Goal: Task Accomplishment & Management: Manage account settings

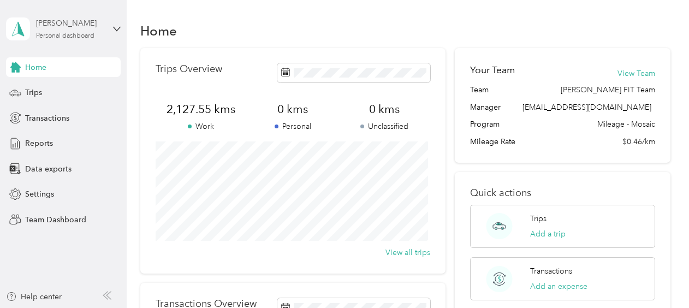
click at [85, 33] on div "Personal dashboard" at bounding box center [65, 36] width 58 height 7
click at [63, 93] on div "Team dashboard" at bounding box center [121, 89] width 215 height 19
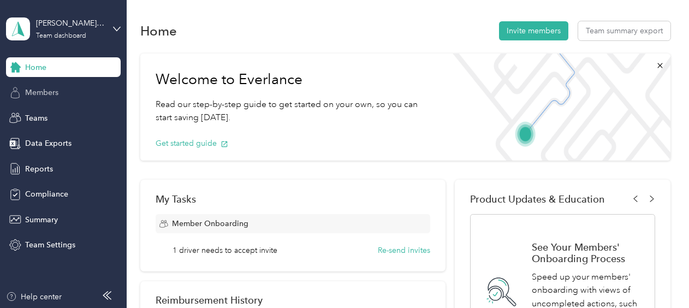
click at [59, 86] on div "Members" at bounding box center [63, 93] width 115 height 20
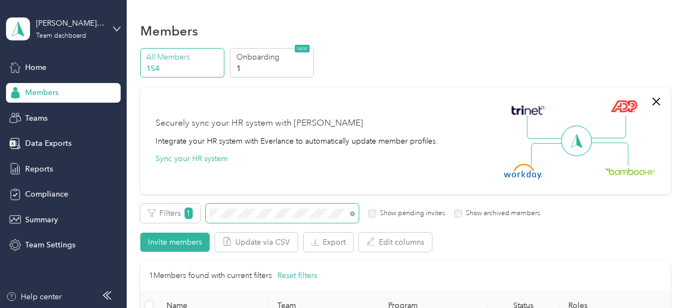
scroll to position [55, 0]
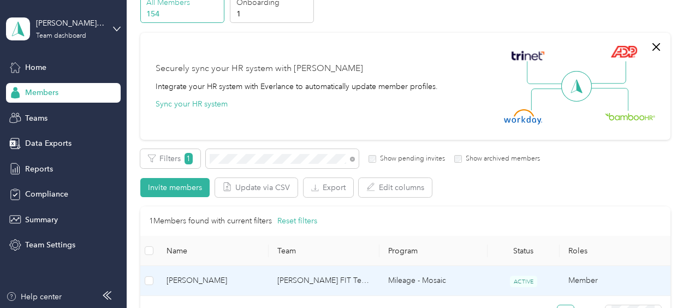
click at [351, 280] on td "[PERSON_NAME] FIT Team" at bounding box center [324, 281] width 111 height 30
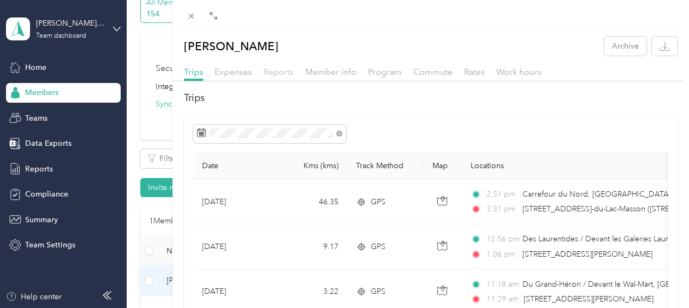
click at [276, 73] on span "Reports" at bounding box center [278, 72] width 31 height 10
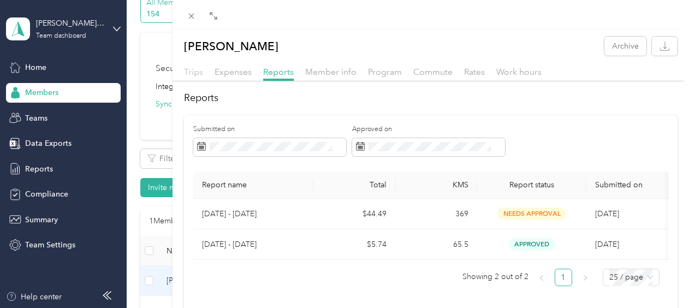
click at [194, 73] on span "Trips" at bounding box center [193, 72] width 19 height 10
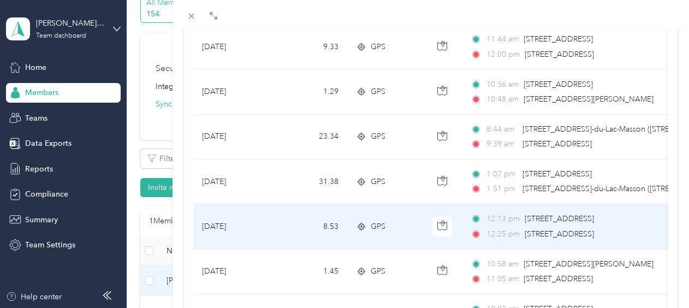
scroll to position [864, 0]
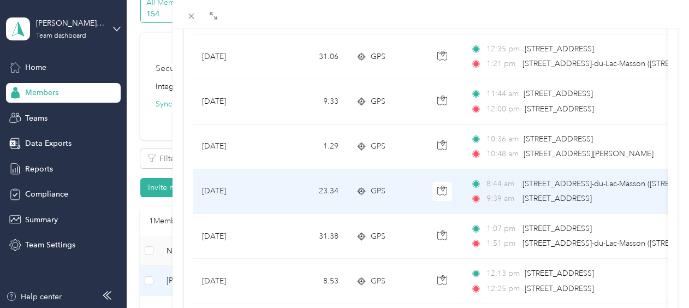
click at [246, 188] on td "[DATE]" at bounding box center [234, 191] width 82 height 45
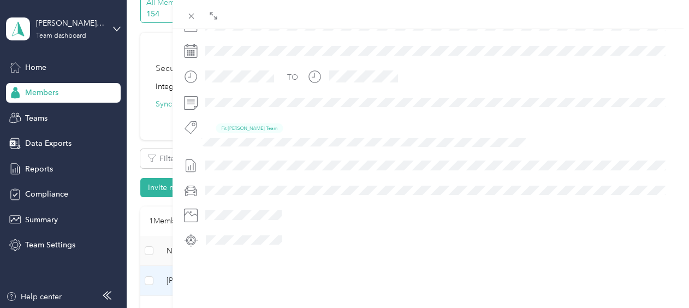
scroll to position [324, 0]
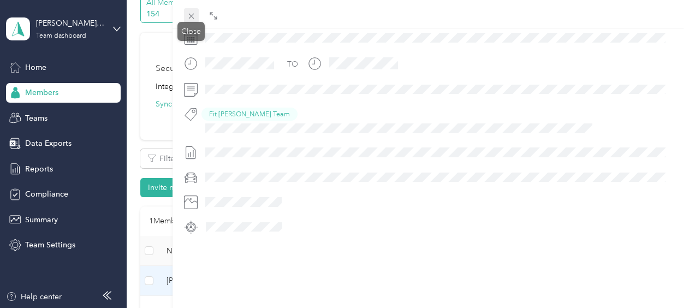
click at [193, 15] on icon at bounding box center [191, 15] width 9 height 9
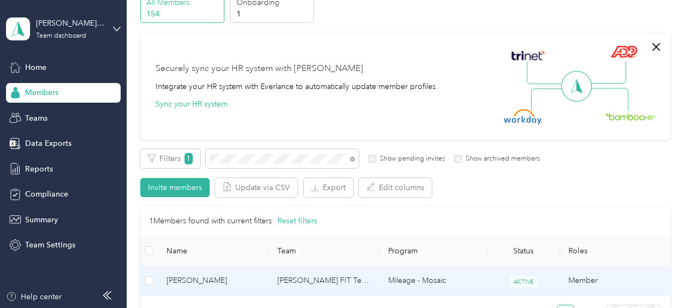
click at [297, 282] on td "[PERSON_NAME] FIT Team" at bounding box center [324, 281] width 111 height 30
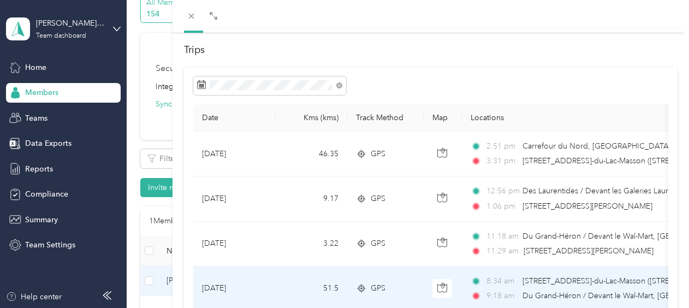
scroll to position [109, 0]
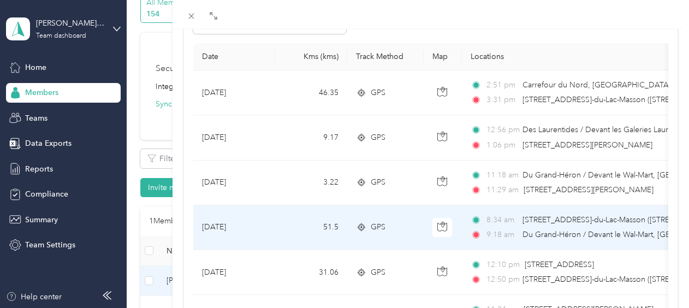
click at [227, 225] on td "[DATE]" at bounding box center [234, 227] width 82 height 45
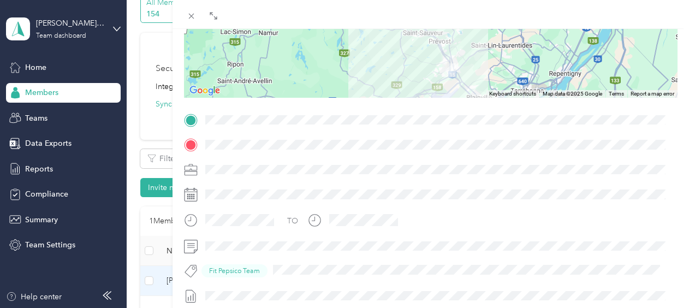
scroll to position [105, 0]
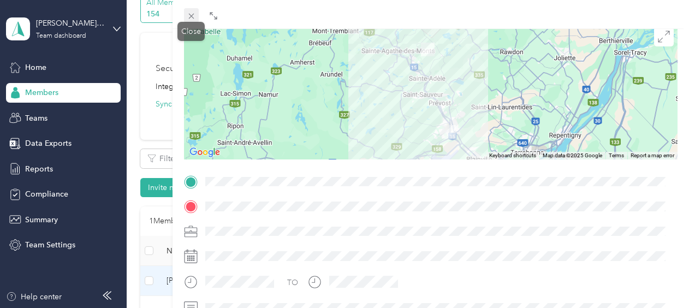
click at [192, 15] on icon at bounding box center [190, 16] width 5 height 5
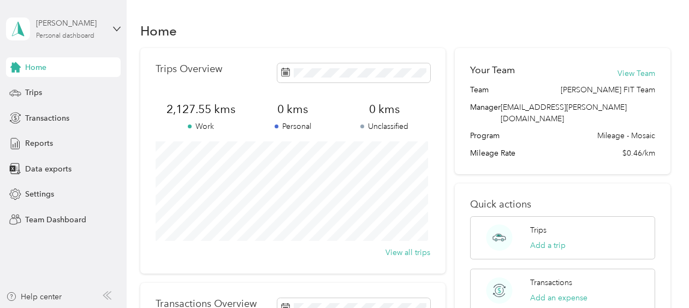
click at [91, 33] on div "Personal dashboard" at bounding box center [65, 36] width 58 height 7
click at [54, 87] on div "Team dashboard" at bounding box center [45, 89] width 58 height 11
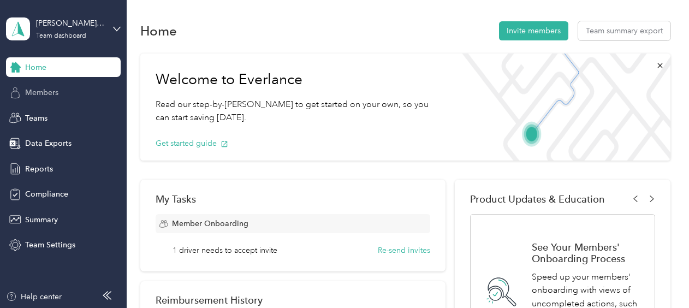
click at [39, 101] on div "Members" at bounding box center [63, 93] width 115 height 20
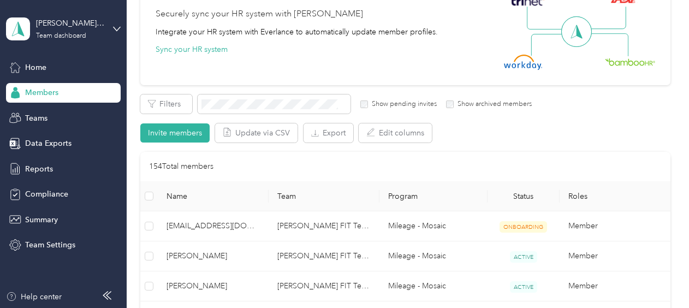
scroll to position [164, 0]
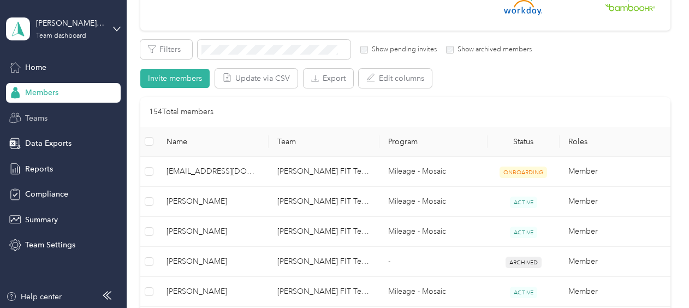
click at [49, 116] on div "Teams" at bounding box center [63, 118] width 115 height 20
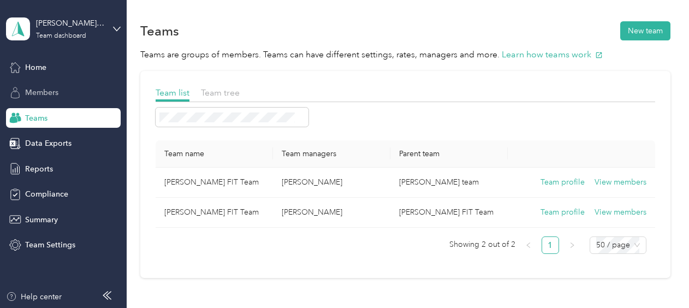
click at [39, 91] on span "Members" at bounding box center [41, 92] width 33 height 11
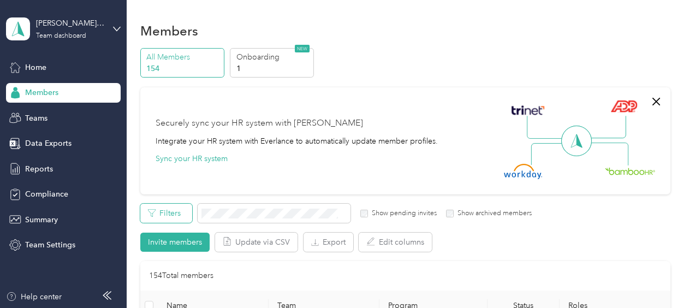
click at [185, 211] on button "Filters" at bounding box center [166, 213] width 52 height 19
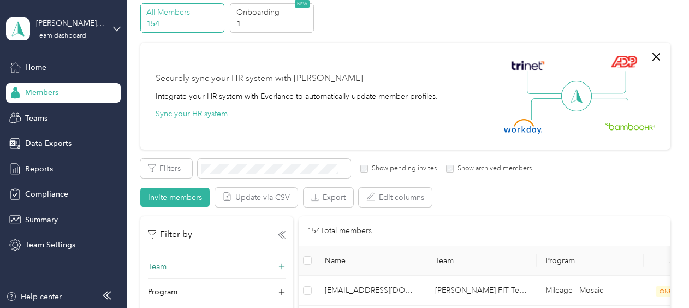
scroll to position [55, 0]
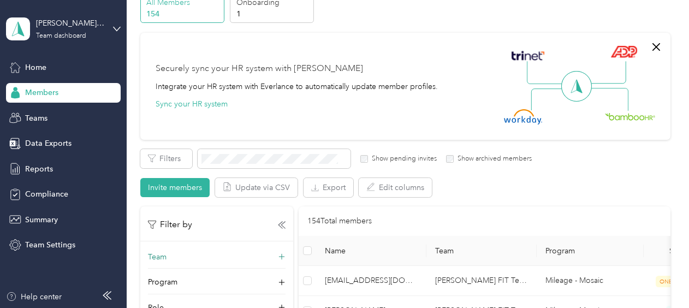
click at [281, 253] on icon at bounding box center [281, 257] width 11 height 11
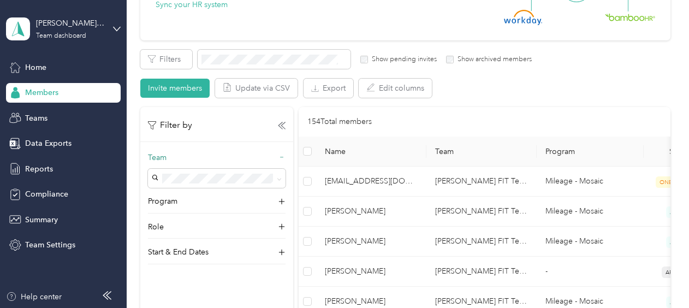
scroll to position [164, 0]
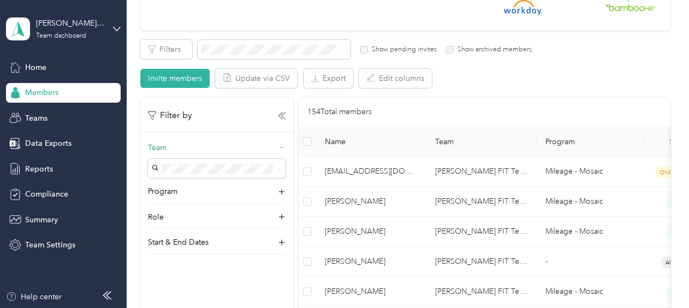
click at [203, 191] on div "[PERSON_NAME] FIT Team [PERSON_NAME]" at bounding box center [217, 195] width 122 height 25
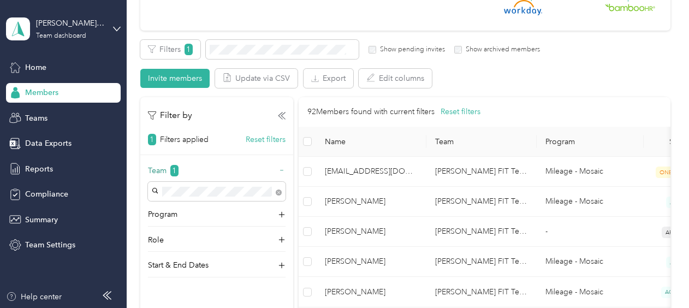
click at [287, 114] on div "Filter by 1 Filters applied Reset filters" at bounding box center [216, 127] width 153 height 37
click at [281, 114] on icon at bounding box center [282, 116] width 8 height 8
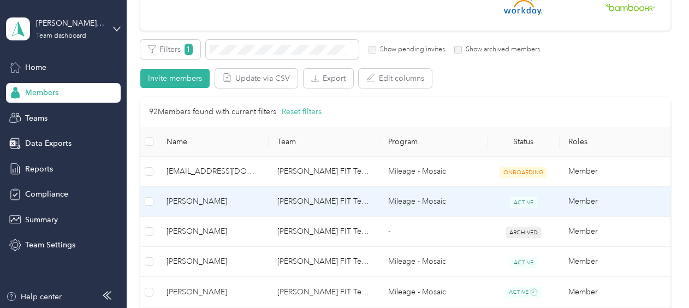
scroll to position [218, 0]
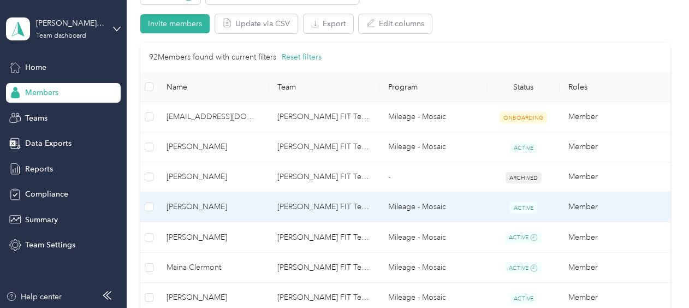
click at [198, 203] on span "[PERSON_NAME]" at bounding box center [213, 207] width 93 height 12
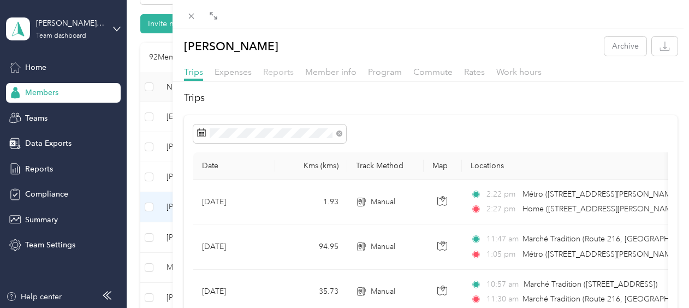
click at [283, 74] on span "Reports" at bounding box center [278, 72] width 31 height 10
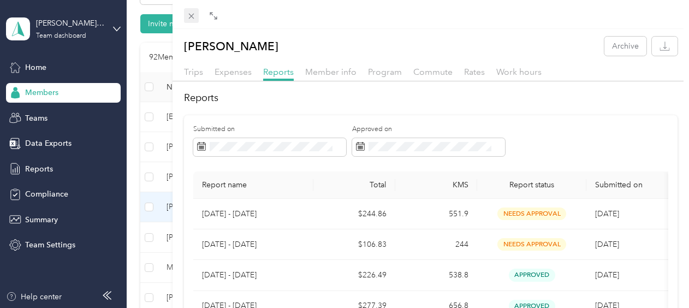
click at [194, 17] on icon at bounding box center [191, 15] width 9 height 9
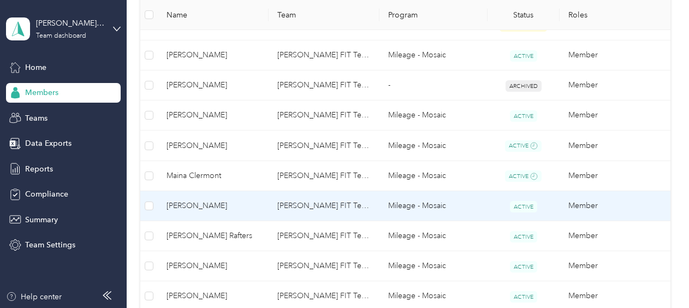
scroll to position [328, 0]
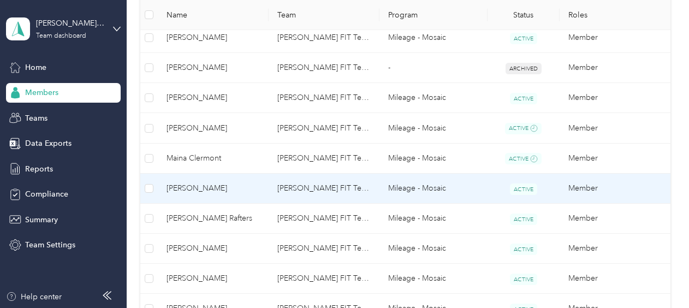
click at [181, 186] on span "[PERSON_NAME]" at bounding box center [213, 188] width 93 height 12
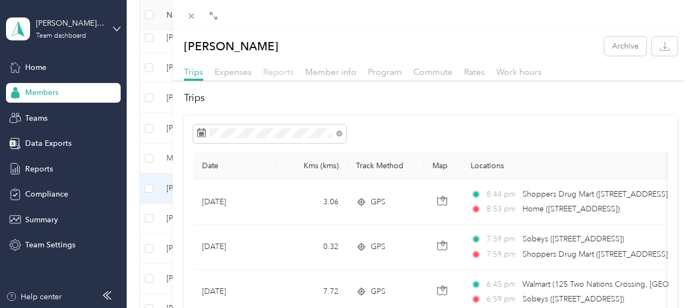
click at [272, 73] on span "Reports" at bounding box center [278, 72] width 31 height 10
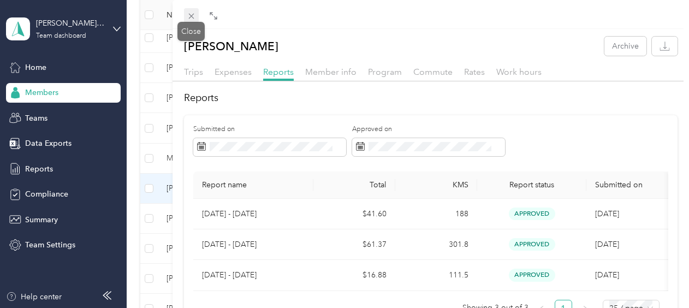
click at [194, 15] on icon at bounding box center [191, 15] width 9 height 9
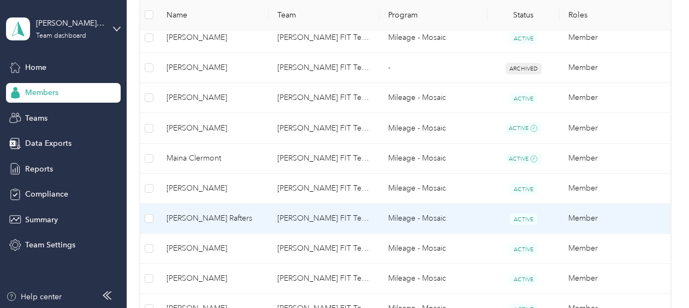
click at [181, 220] on span "[PERSON_NAME] Rafters" at bounding box center [213, 218] width 93 height 12
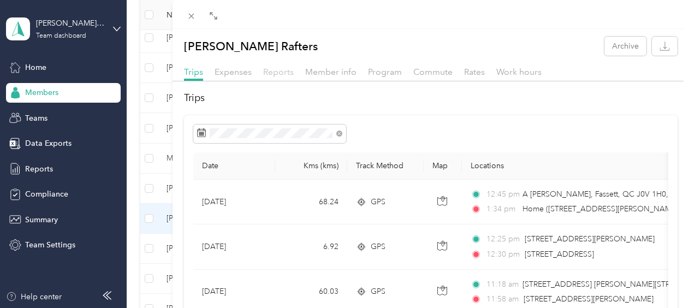
click at [276, 71] on span "Reports" at bounding box center [278, 72] width 31 height 10
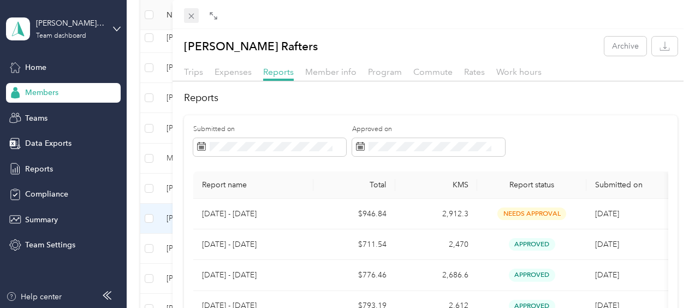
click at [190, 18] on icon at bounding box center [191, 15] width 9 height 9
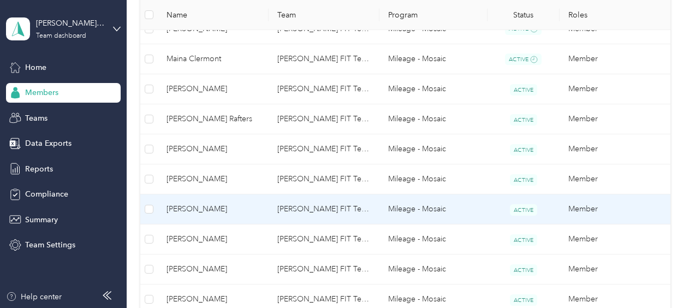
scroll to position [437, 0]
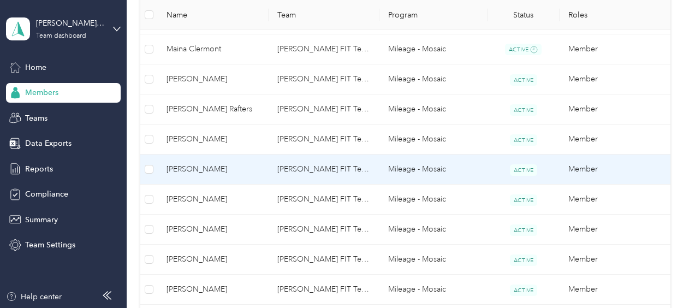
click at [211, 171] on span "[PERSON_NAME]" at bounding box center [213, 169] width 93 height 12
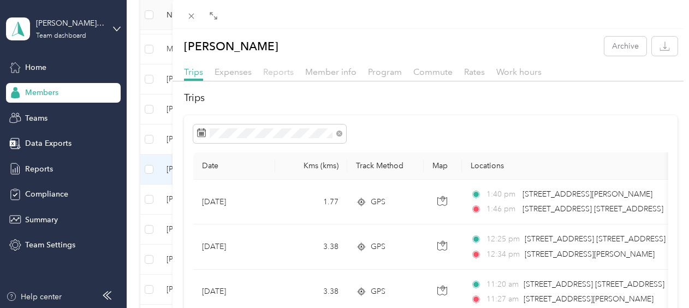
click at [274, 72] on span "Reports" at bounding box center [278, 72] width 31 height 10
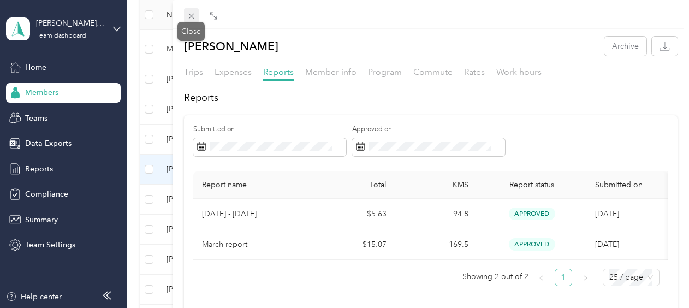
click at [193, 15] on icon at bounding box center [191, 15] width 9 height 9
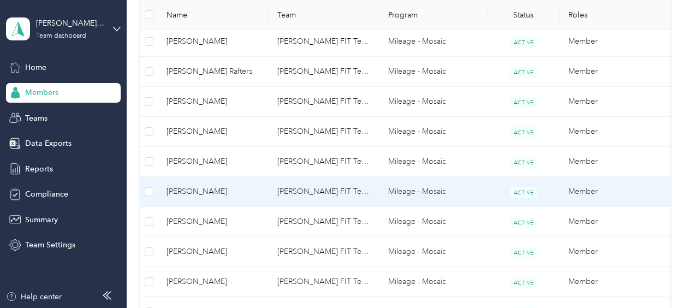
scroll to position [546, 0]
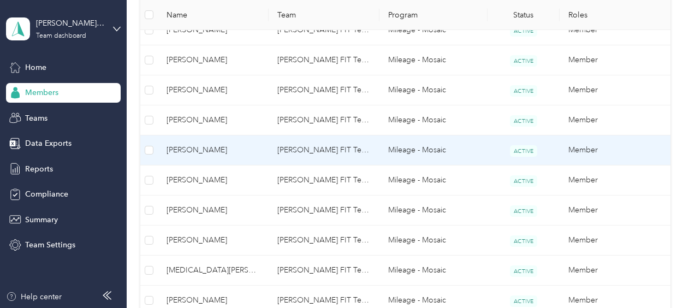
click at [198, 150] on span "[PERSON_NAME]" at bounding box center [213, 150] width 93 height 12
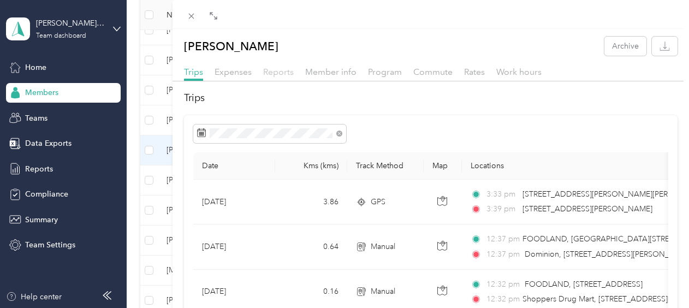
click at [278, 72] on span "Reports" at bounding box center [278, 72] width 31 height 10
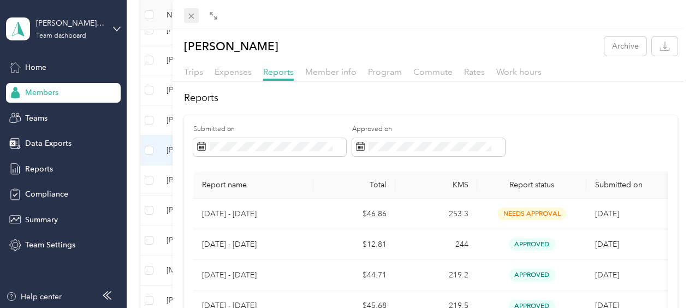
click at [192, 14] on icon at bounding box center [190, 16] width 5 height 5
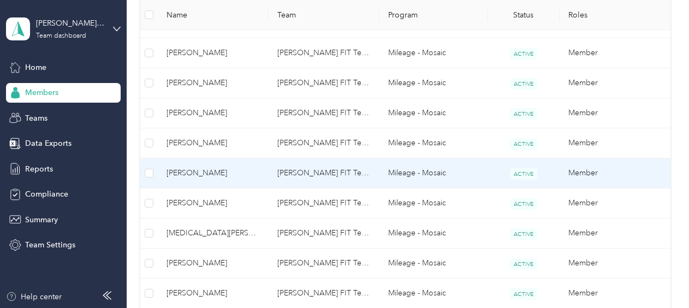
scroll to position [601, 0]
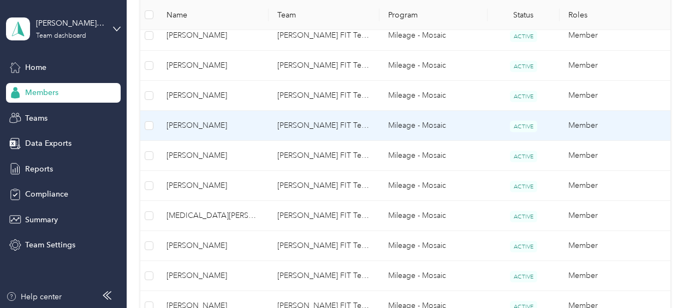
click at [187, 122] on span "[PERSON_NAME]" at bounding box center [213, 126] width 93 height 12
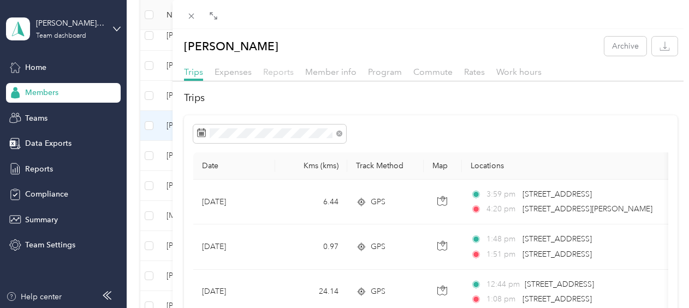
click at [276, 75] on span "Reports" at bounding box center [278, 72] width 31 height 10
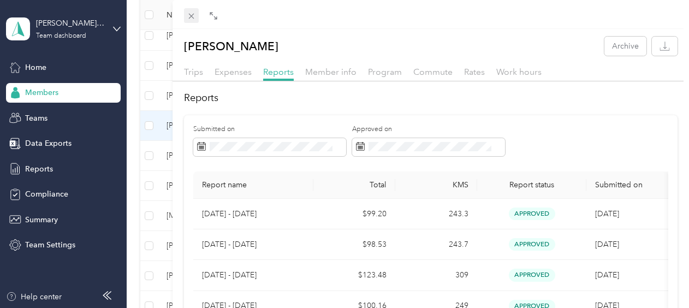
click at [191, 15] on icon at bounding box center [191, 15] width 9 height 9
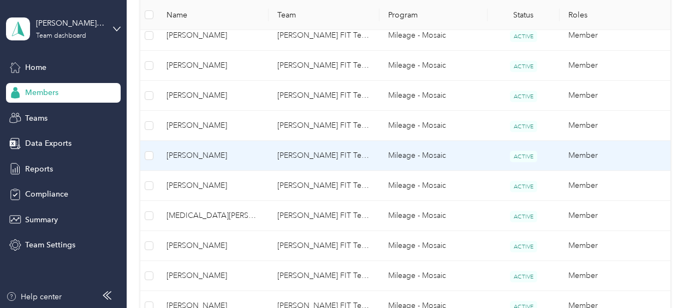
click at [198, 154] on span "[PERSON_NAME]" at bounding box center [213, 156] width 93 height 12
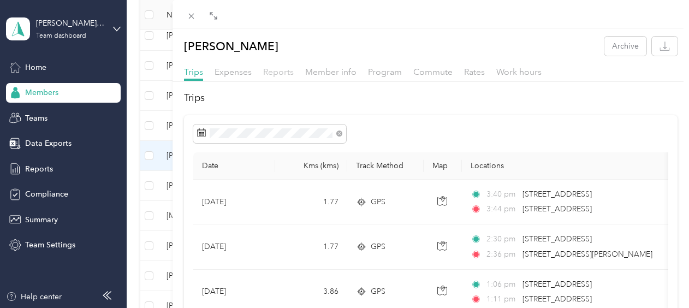
click at [270, 71] on span "Reports" at bounding box center [278, 72] width 31 height 10
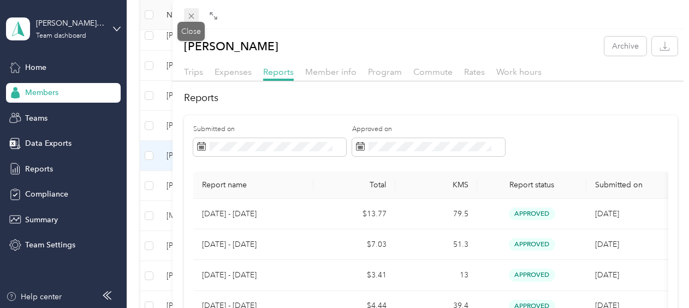
click at [194, 19] on icon at bounding box center [191, 15] width 9 height 9
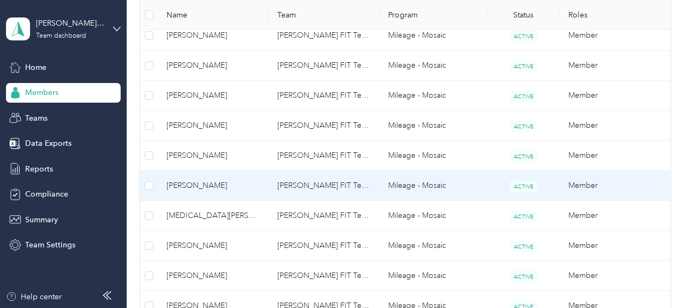
click at [195, 180] on span "[PERSON_NAME]" at bounding box center [213, 186] width 93 height 12
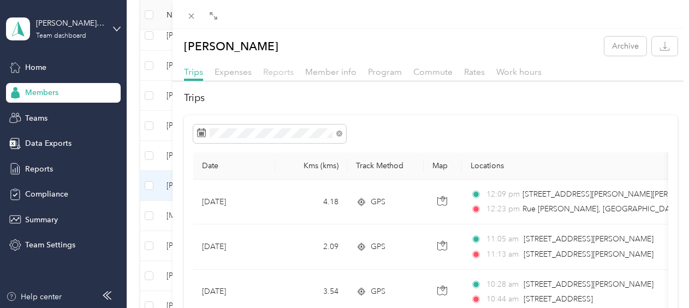
click at [277, 71] on span "Reports" at bounding box center [278, 72] width 31 height 10
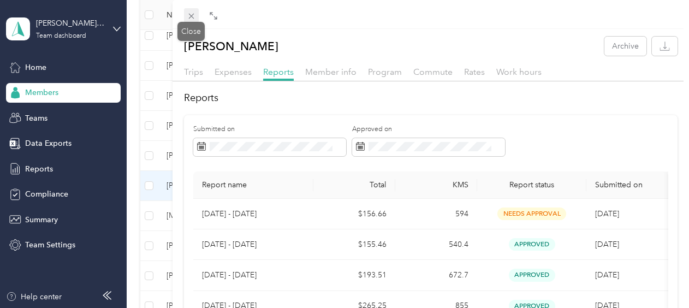
click at [197, 14] on span at bounding box center [191, 15] width 15 height 15
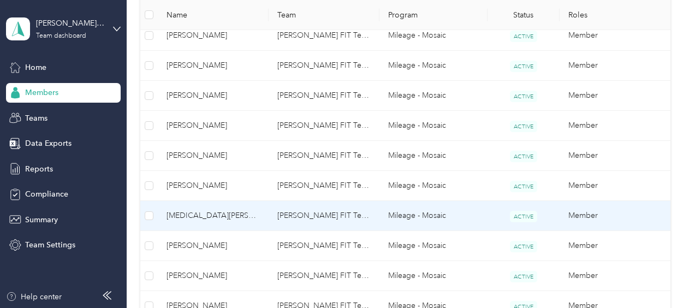
click at [202, 213] on span "[MEDICAL_DATA][PERSON_NAME]" at bounding box center [213, 216] width 93 height 12
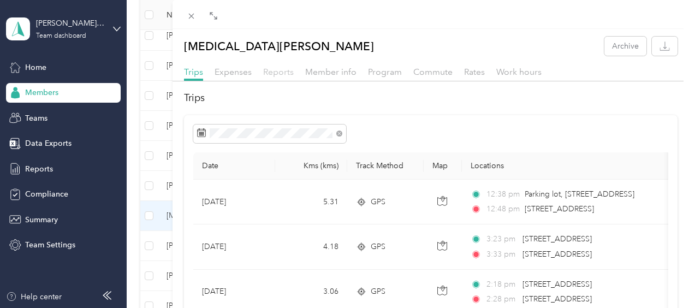
click at [284, 71] on span "Reports" at bounding box center [278, 72] width 31 height 10
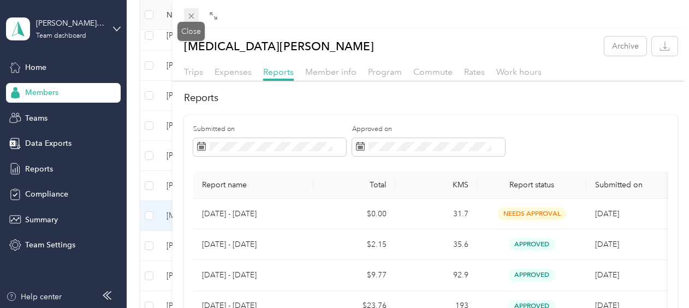
click at [193, 17] on icon at bounding box center [191, 15] width 9 height 9
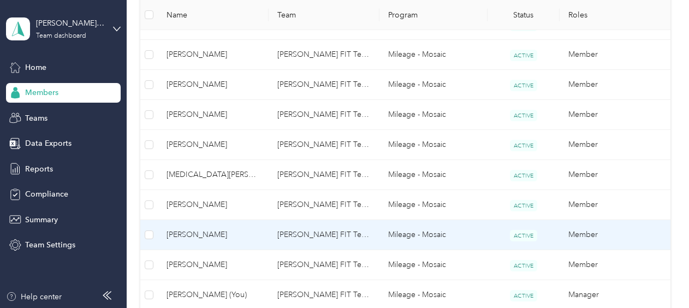
scroll to position [655, 0]
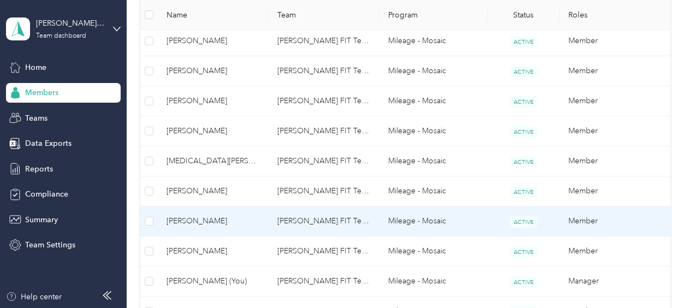
click at [193, 222] on span "[PERSON_NAME]" at bounding box center [213, 221] width 93 height 12
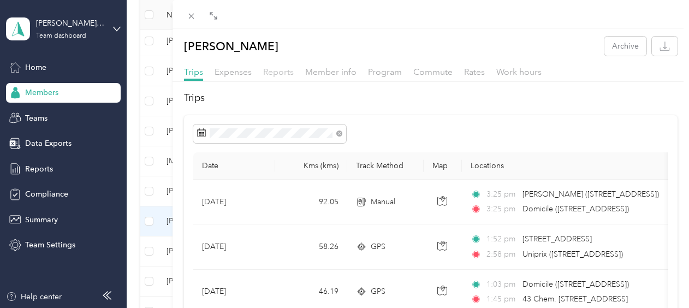
click at [275, 68] on span "Reports" at bounding box center [278, 72] width 31 height 10
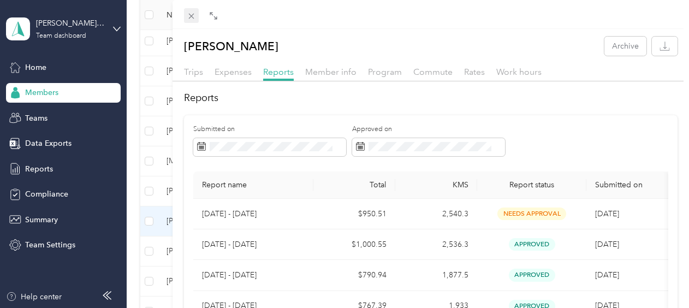
click at [193, 13] on icon at bounding box center [191, 15] width 9 height 9
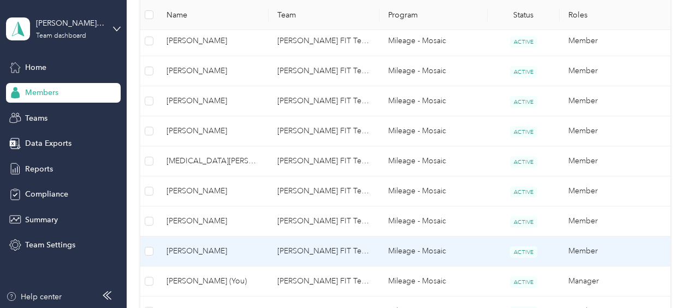
click at [193, 247] on span "[PERSON_NAME]" at bounding box center [213, 251] width 93 height 12
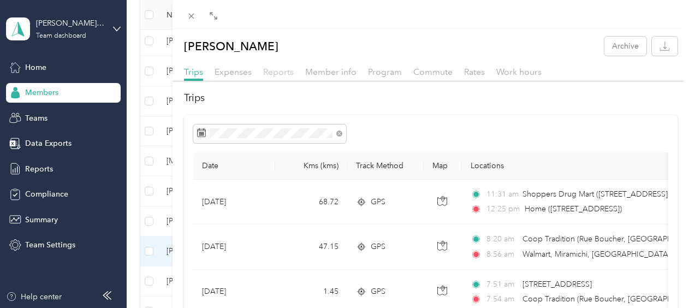
click at [275, 70] on span "Reports" at bounding box center [278, 72] width 31 height 10
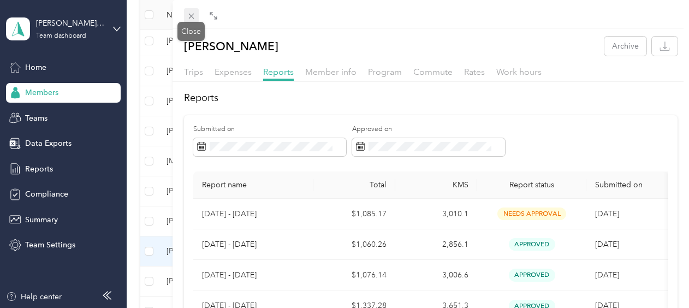
click at [191, 14] on icon at bounding box center [191, 15] width 9 height 9
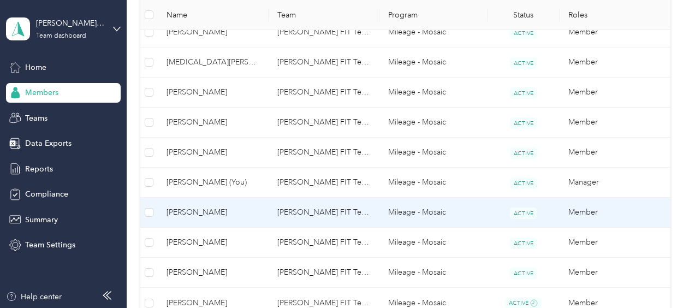
scroll to position [765, 0]
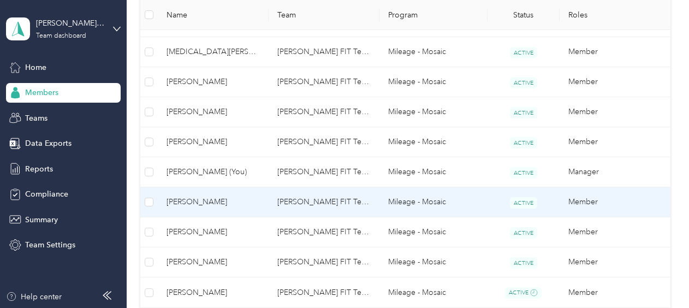
click at [205, 201] on span "[PERSON_NAME]" at bounding box center [213, 202] width 93 height 12
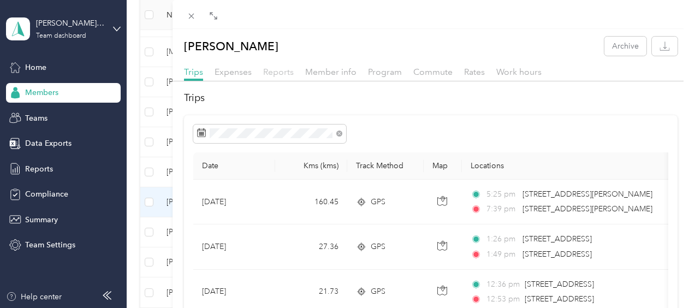
click at [274, 73] on span "Reports" at bounding box center [278, 72] width 31 height 10
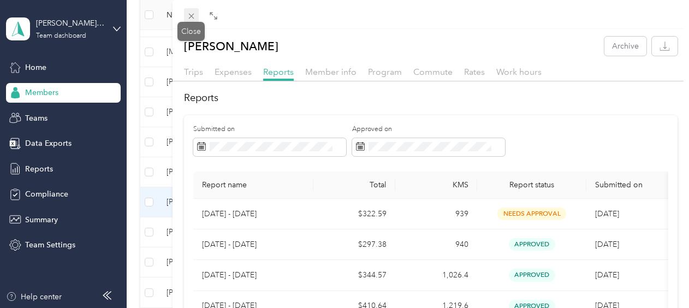
click at [192, 13] on icon at bounding box center [191, 15] width 9 height 9
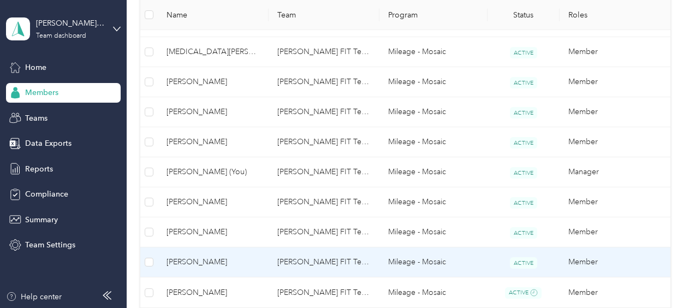
click at [208, 258] on span "[PERSON_NAME]" at bounding box center [213, 262] width 93 height 12
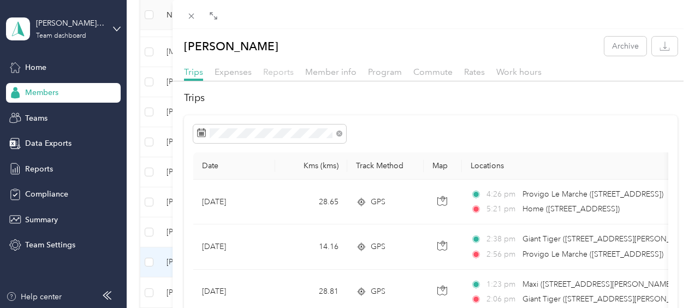
click at [277, 73] on span "Reports" at bounding box center [278, 72] width 31 height 10
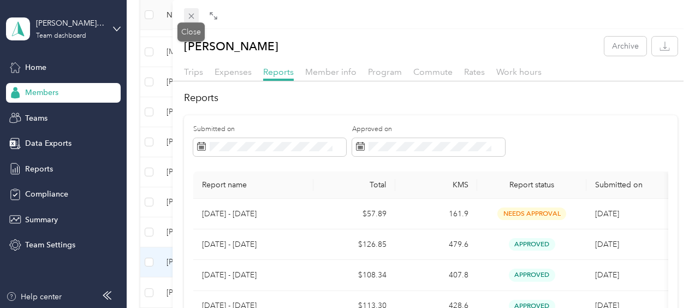
click at [192, 15] on icon at bounding box center [190, 16] width 5 height 5
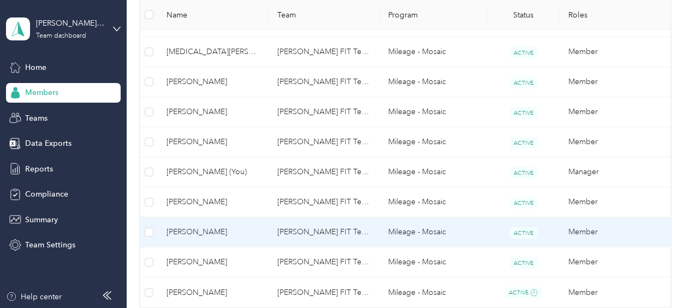
click at [197, 229] on span "[PERSON_NAME]" at bounding box center [213, 232] width 93 height 12
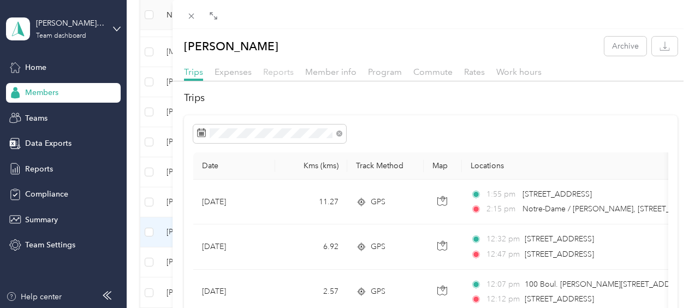
click at [276, 74] on span "Reports" at bounding box center [278, 72] width 31 height 10
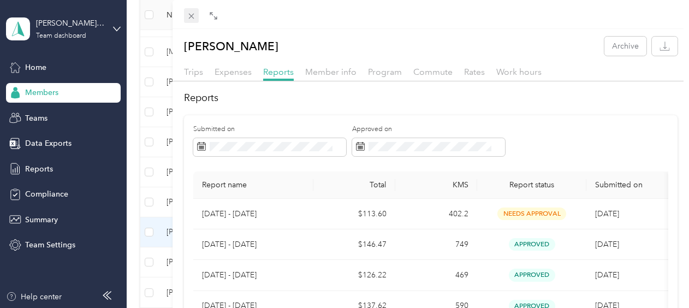
click at [190, 14] on icon at bounding box center [191, 15] width 9 height 9
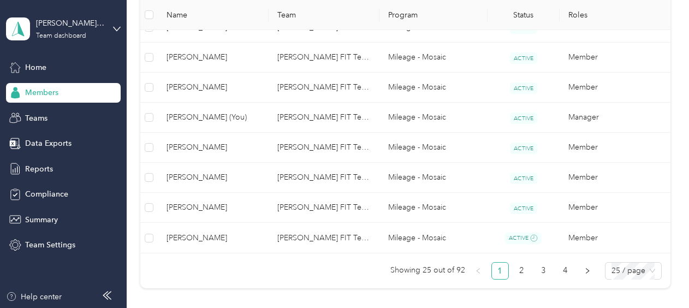
scroll to position [874, 0]
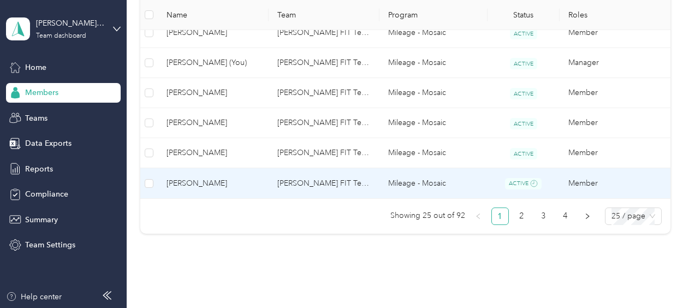
click at [196, 179] on span "[PERSON_NAME]" at bounding box center [213, 184] width 93 height 12
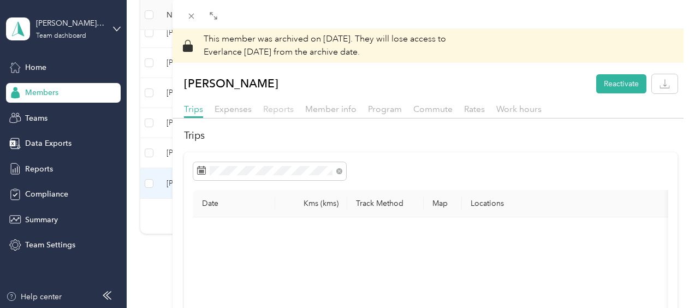
click at [281, 107] on span "Reports" at bounding box center [278, 109] width 31 height 10
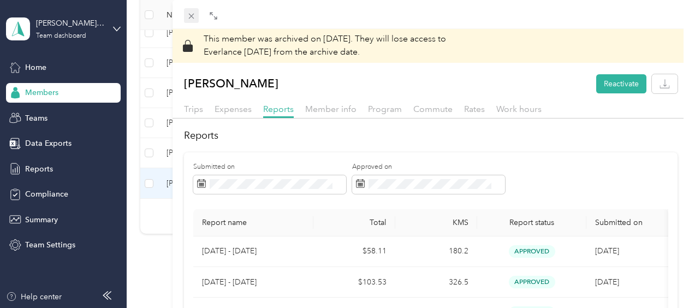
click at [192, 14] on icon at bounding box center [191, 15] width 9 height 9
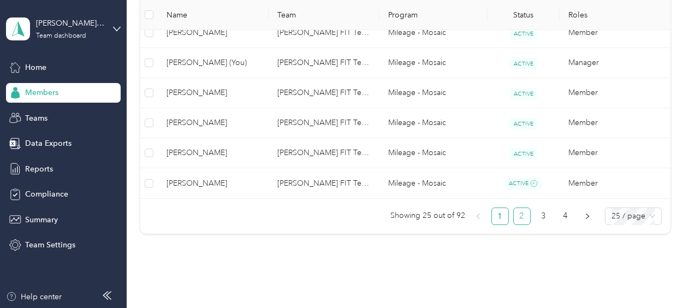
click at [524, 214] on link "2" at bounding box center [522, 216] width 16 height 16
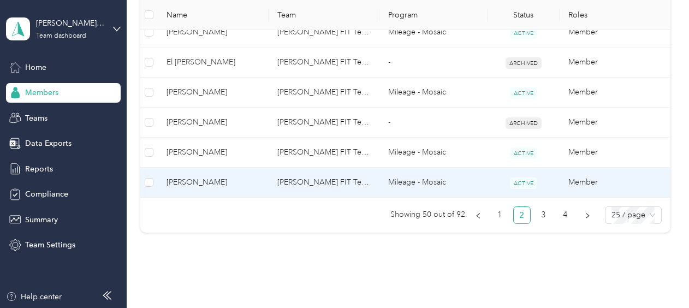
click at [196, 176] on span "[PERSON_NAME]" at bounding box center [213, 182] width 93 height 12
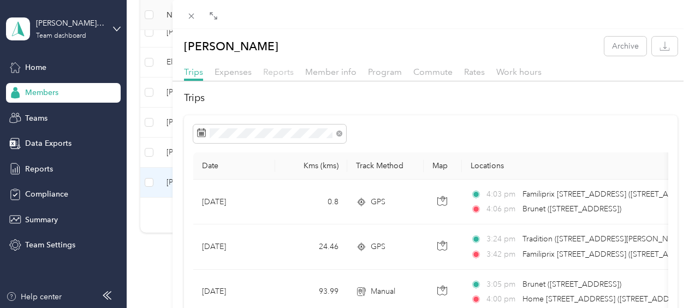
click at [271, 73] on span "Reports" at bounding box center [278, 72] width 31 height 10
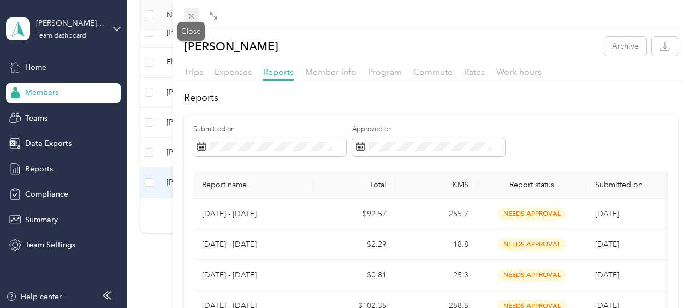
click at [191, 17] on icon at bounding box center [191, 15] width 9 height 9
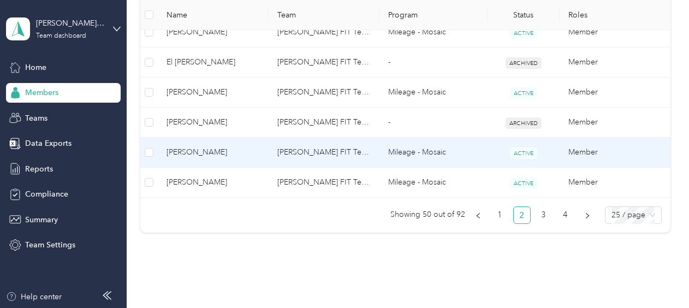
click at [204, 146] on span "[PERSON_NAME]" at bounding box center [213, 152] width 93 height 12
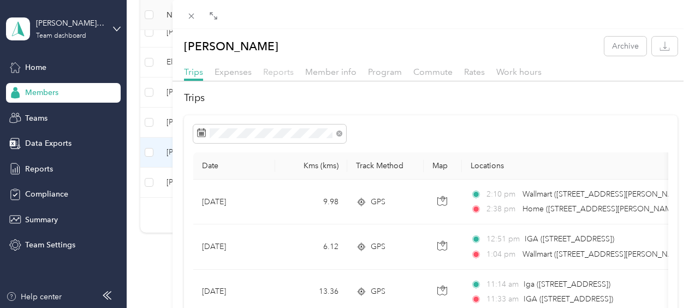
click at [277, 72] on span "Reports" at bounding box center [278, 72] width 31 height 10
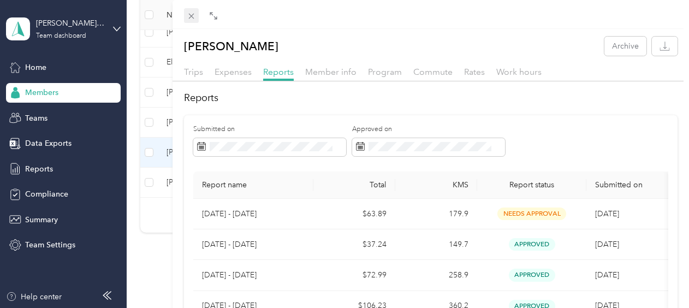
click at [191, 12] on icon at bounding box center [191, 15] width 9 height 9
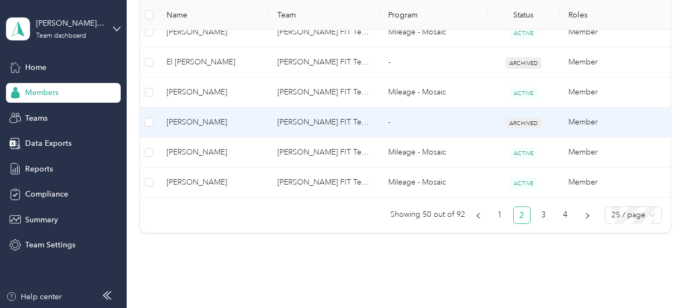
scroll to position [819, 0]
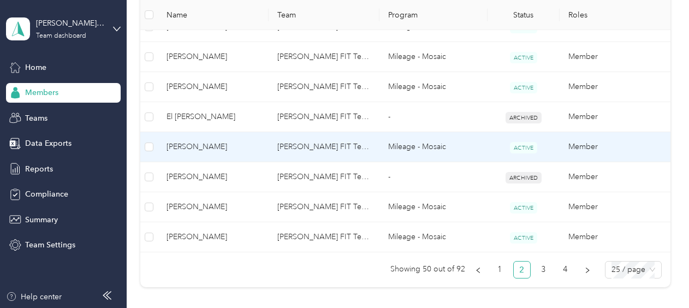
click at [173, 143] on span "[PERSON_NAME]" at bounding box center [213, 147] width 93 height 12
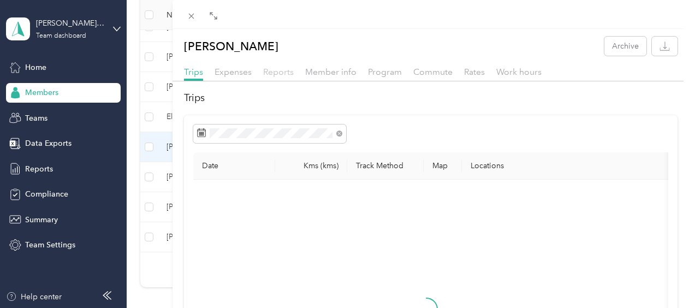
click at [281, 69] on span "Reports" at bounding box center [278, 72] width 31 height 10
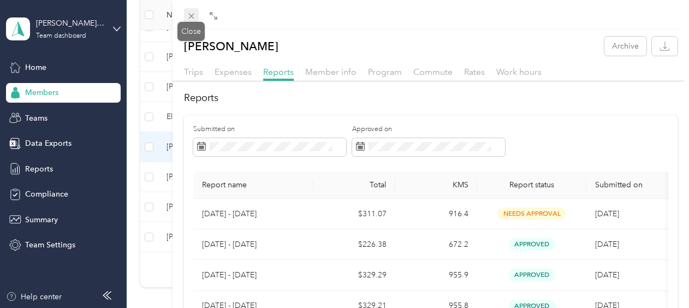
click at [192, 16] on icon at bounding box center [191, 15] width 9 height 9
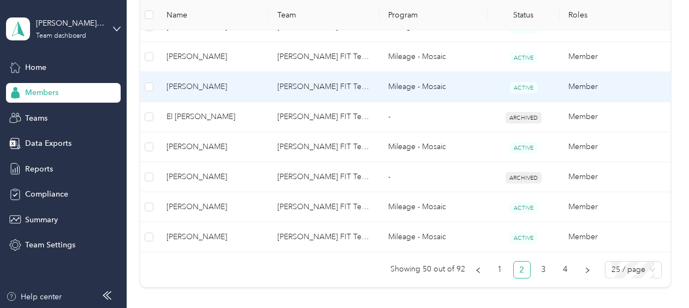
click at [198, 81] on span "[PERSON_NAME]" at bounding box center [213, 87] width 93 height 12
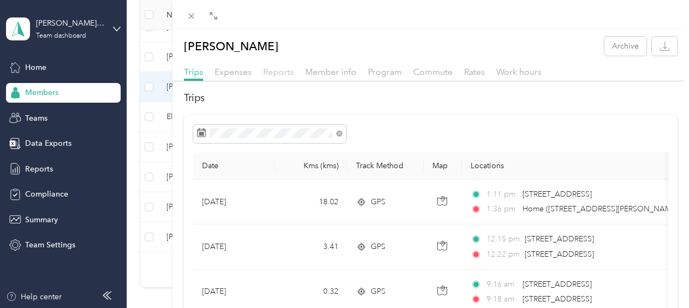
click at [276, 71] on span "Reports" at bounding box center [278, 72] width 31 height 10
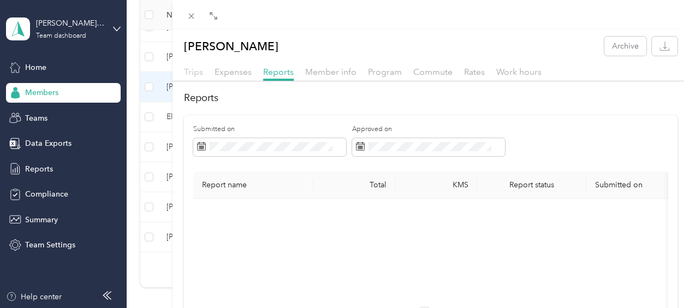
click at [200, 70] on span "Trips" at bounding box center [193, 72] width 19 height 10
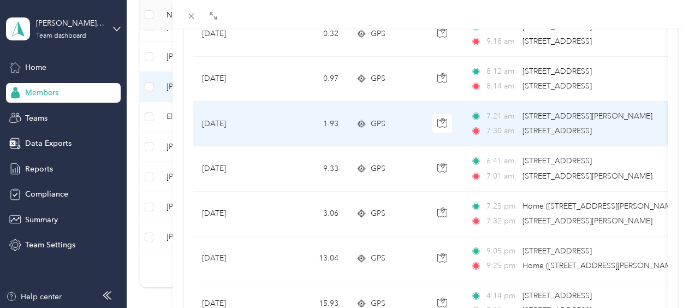
scroll to position [273, 0]
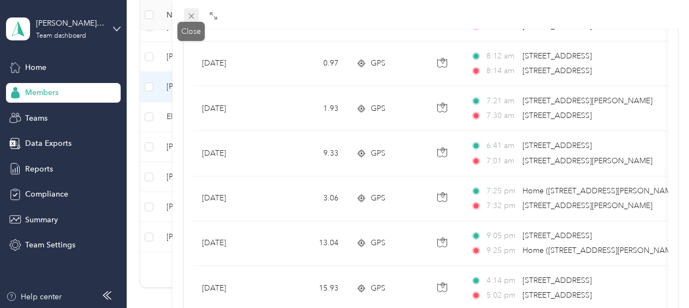
click at [192, 12] on icon at bounding box center [191, 15] width 9 height 9
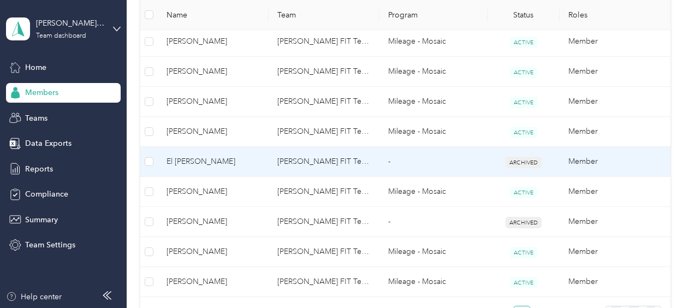
scroll to position [765, 0]
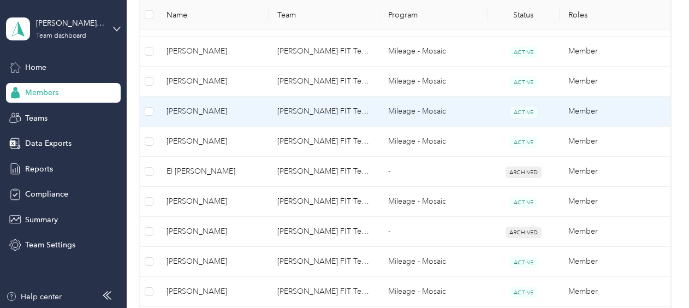
click at [192, 110] on span "[PERSON_NAME]" at bounding box center [213, 111] width 93 height 12
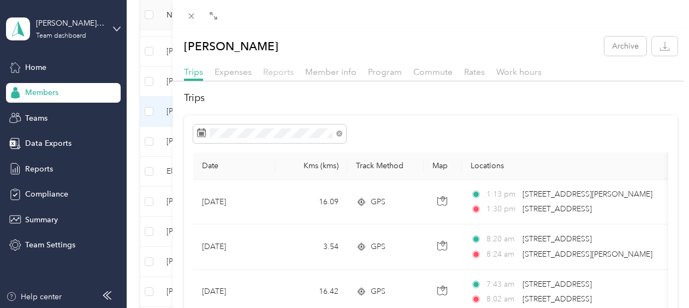
click at [275, 73] on span "Reports" at bounding box center [278, 72] width 31 height 10
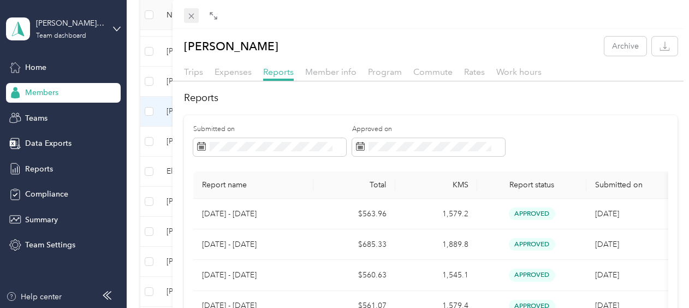
click at [194, 16] on icon at bounding box center [191, 15] width 9 height 9
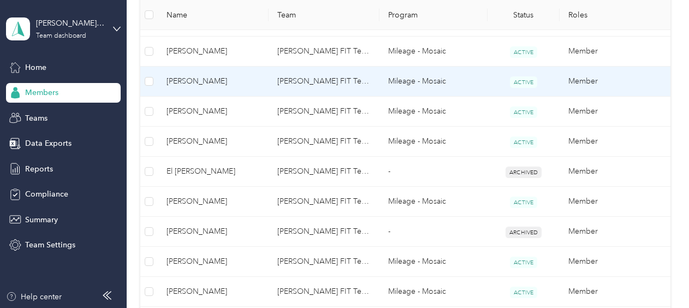
click at [196, 80] on span "[PERSON_NAME]" at bounding box center [213, 81] width 93 height 12
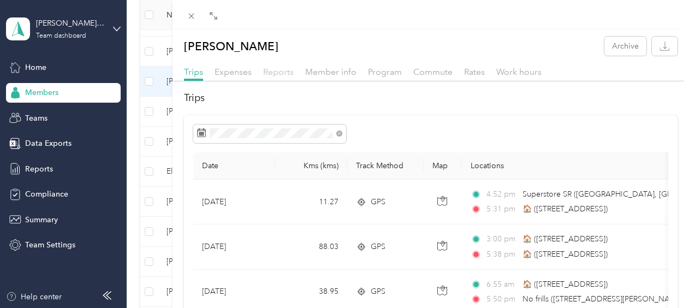
click at [282, 74] on span "Reports" at bounding box center [278, 72] width 31 height 10
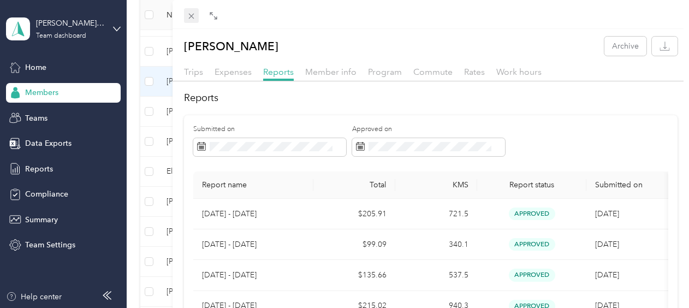
click at [193, 10] on span at bounding box center [191, 15] width 15 height 15
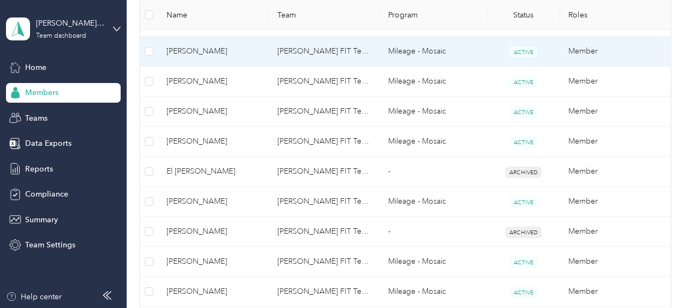
click at [188, 49] on span "[PERSON_NAME]" at bounding box center [213, 51] width 93 height 12
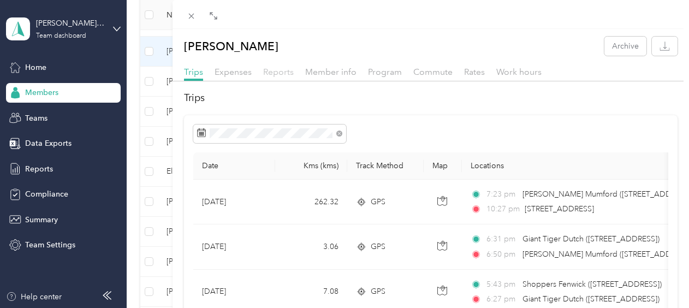
click at [267, 72] on span "Reports" at bounding box center [278, 72] width 31 height 10
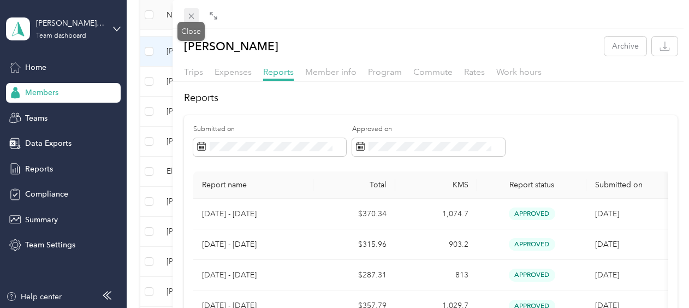
click at [193, 16] on icon at bounding box center [191, 15] width 9 height 9
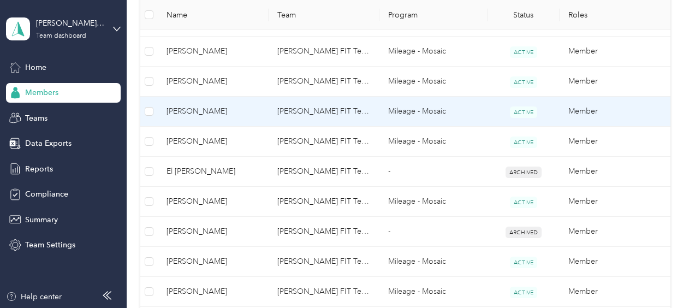
scroll to position [710, 0]
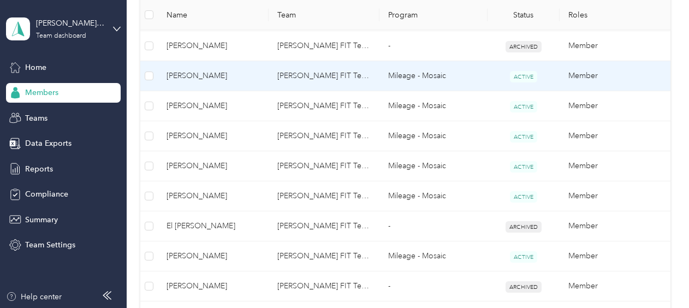
click at [184, 73] on span "[PERSON_NAME]" at bounding box center [213, 76] width 93 height 12
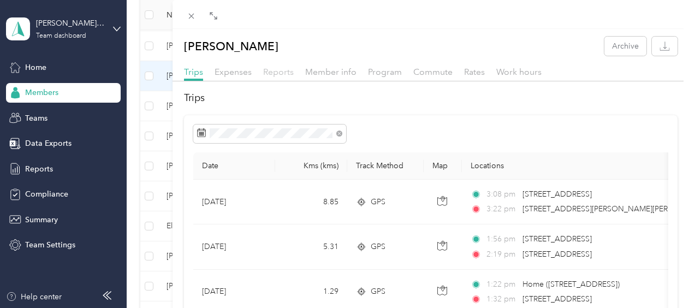
click at [275, 75] on span "Reports" at bounding box center [278, 72] width 31 height 10
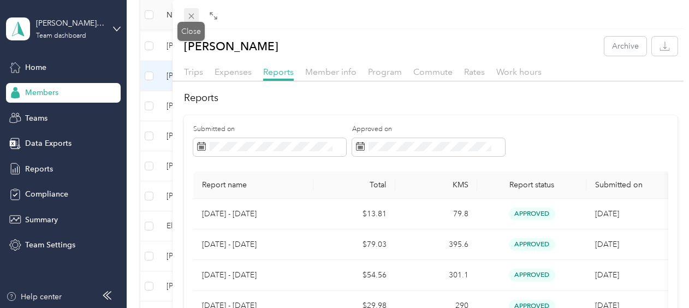
click at [187, 11] on span at bounding box center [191, 15] width 15 height 15
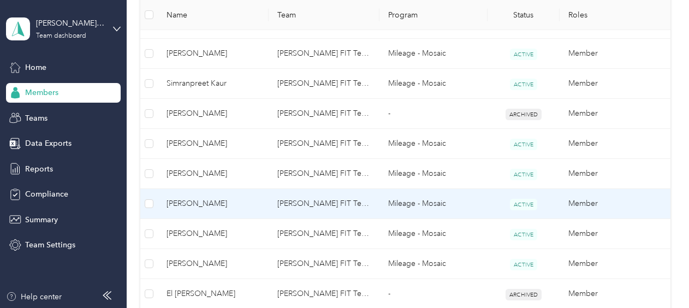
scroll to position [601, 0]
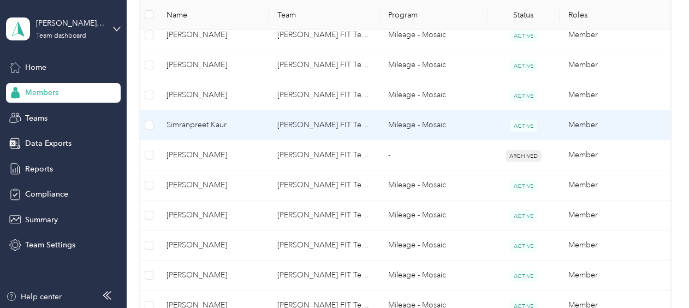
click at [202, 121] on span "Simranpreet Kaur" at bounding box center [213, 125] width 93 height 12
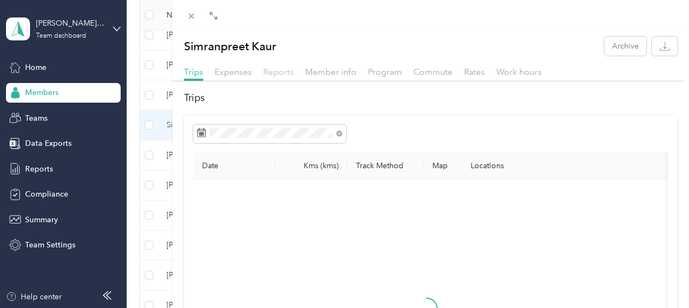
click at [276, 74] on span "Reports" at bounding box center [278, 72] width 31 height 10
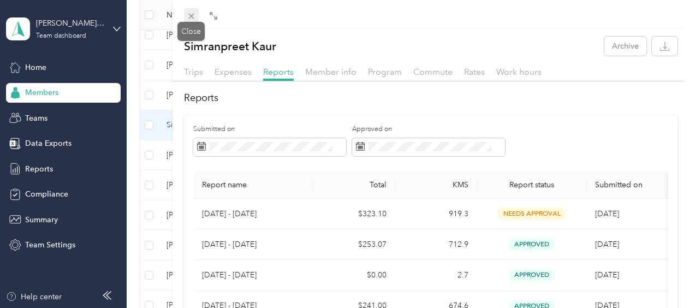
click at [197, 14] on span at bounding box center [191, 15] width 15 height 15
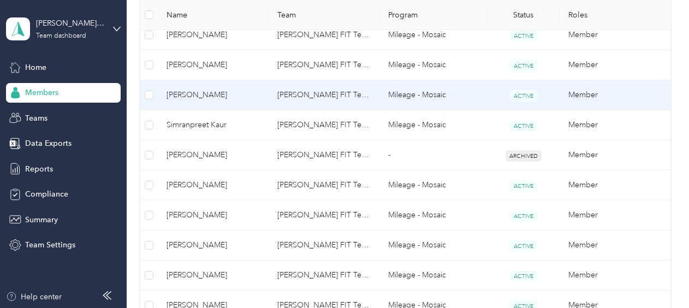
click at [169, 91] on span "[PERSON_NAME]" at bounding box center [213, 95] width 93 height 12
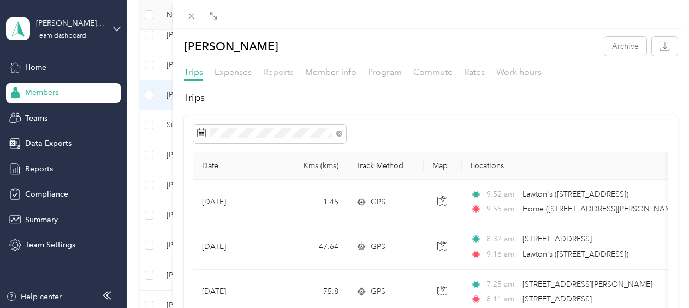
click at [268, 69] on span "Reports" at bounding box center [278, 72] width 31 height 10
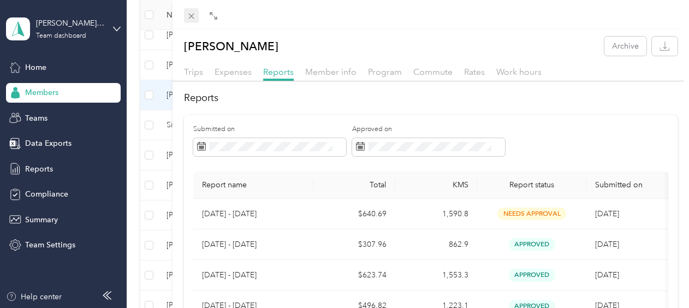
click at [195, 20] on icon at bounding box center [191, 15] width 9 height 9
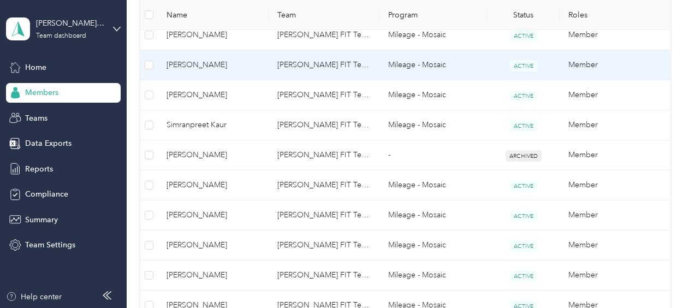
click at [181, 60] on span "[PERSON_NAME]" at bounding box center [213, 65] width 93 height 12
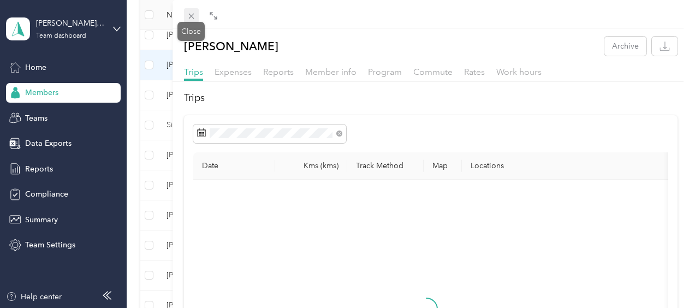
click at [188, 16] on icon at bounding box center [191, 15] width 9 height 9
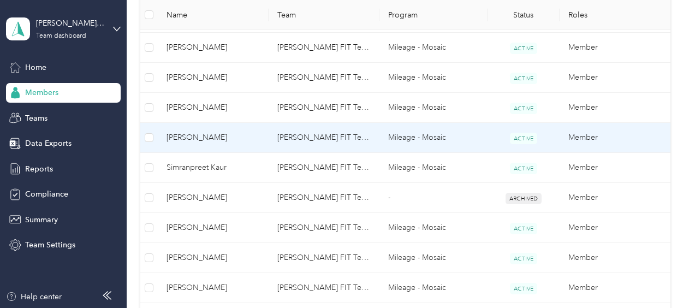
scroll to position [492, 0]
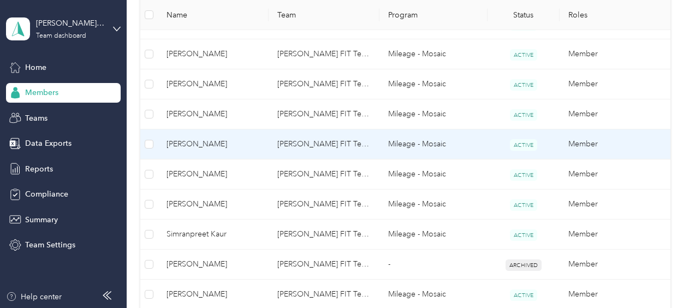
click at [198, 143] on span "[PERSON_NAME]" at bounding box center [213, 144] width 93 height 12
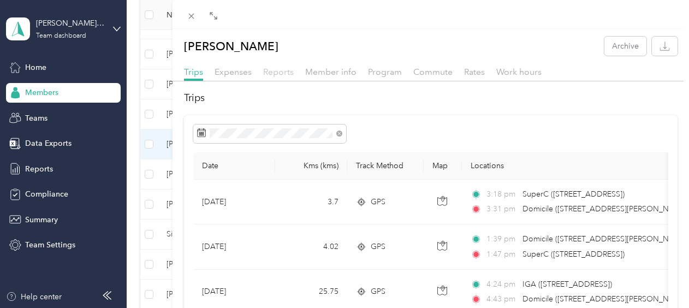
click at [283, 71] on span "Reports" at bounding box center [278, 72] width 31 height 10
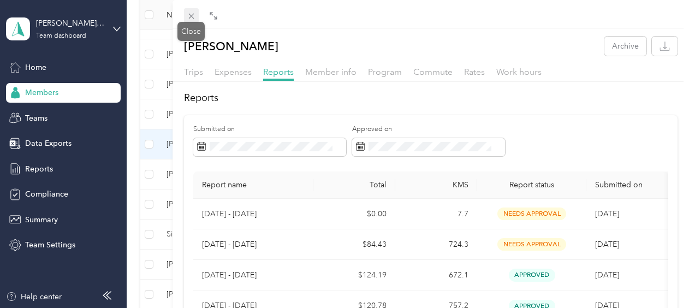
click at [188, 15] on icon at bounding box center [191, 15] width 9 height 9
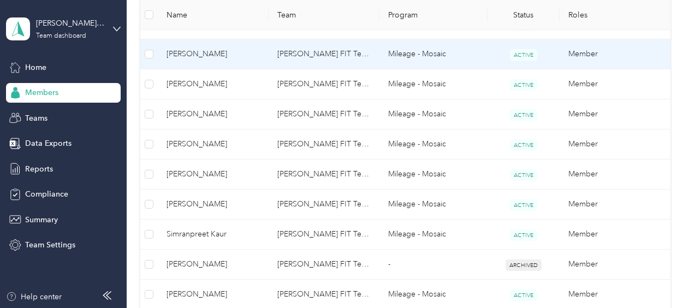
click at [203, 50] on span "[PERSON_NAME]" at bounding box center [213, 54] width 93 height 12
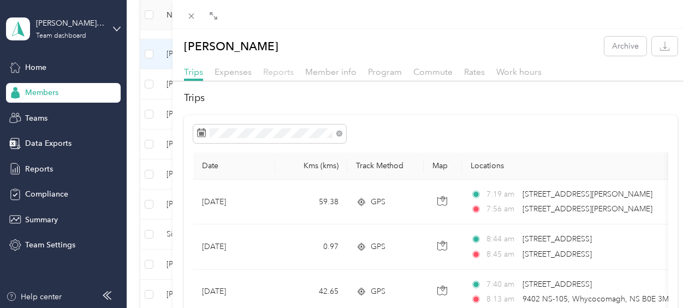
click at [282, 75] on span "Reports" at bounding box center [278, 72] width 31 height 10
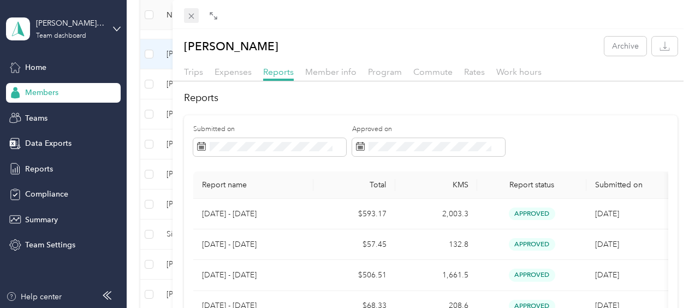
click at [192, 17] on icon at bounding box center [191, 15] width 9 height 9
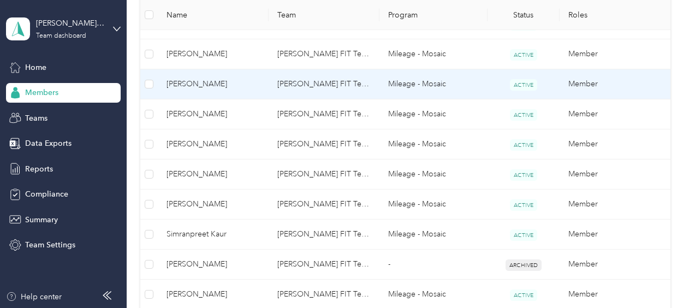
click at [192, 85] on span "[PERSON_NAME]" at bounding box center [213, 84] width 93 height 12
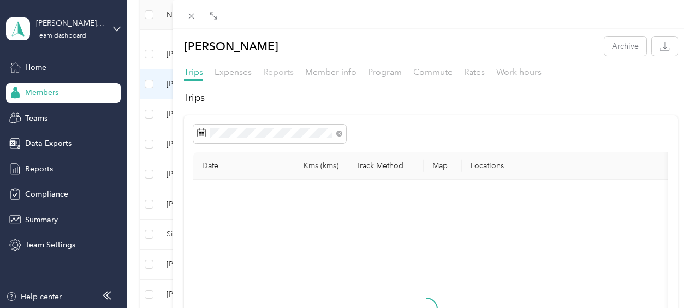
click at [277, 74] on span "Reports" at bounding box center [278, 72] width 31 height 10
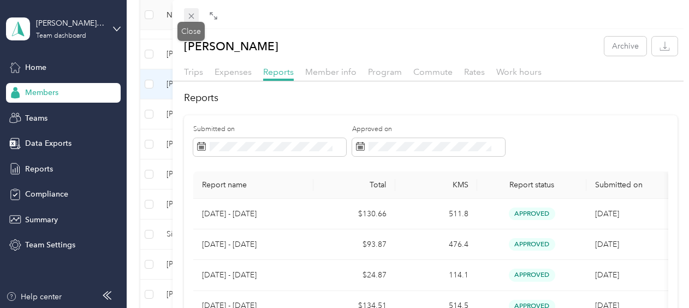
click at [192, 10] on span at bounding box center [191, 15] width 15 height 15
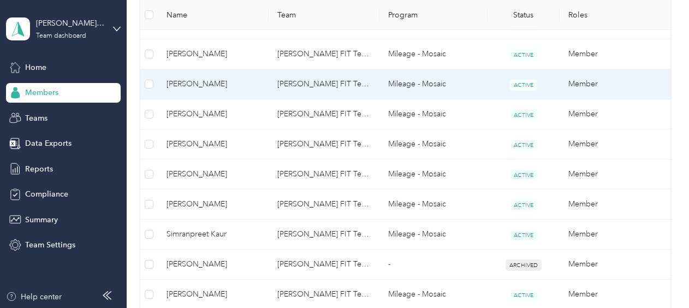
scroll to position [437, 0]
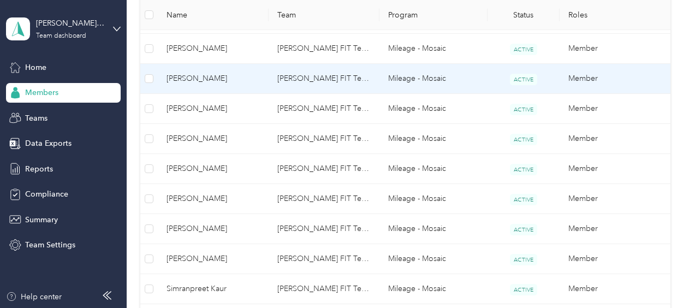
click at [193, 76] on span "[PERSON_NAME]" at bounding box center [213, 79] width 93 height 12
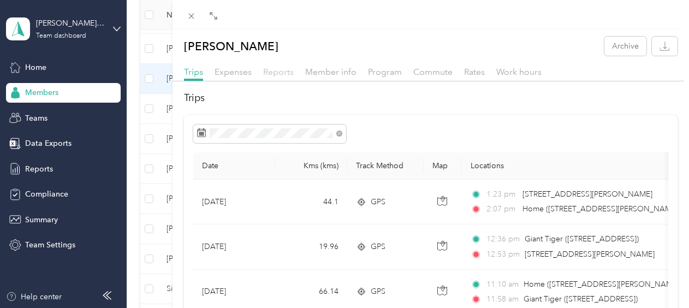
click at [264, 69] on span "Reports" at bounding box center [278, 72] width 31 height 10
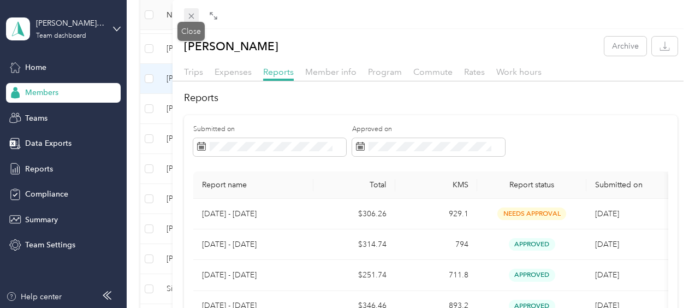
click at [192, 15] on icon at bounding box center [190, 16] width 5 height 5
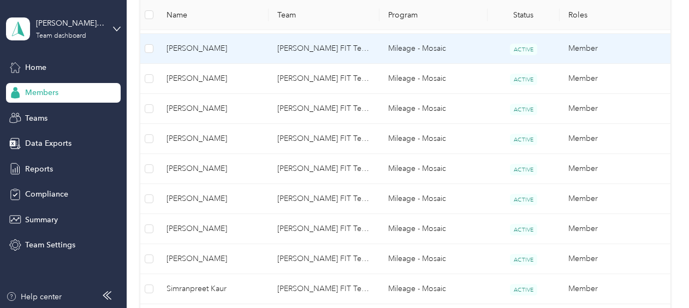
click at [208, 47] on span "[PERSON_NAME]" at bounding box center [213, 49] width 93 height 12
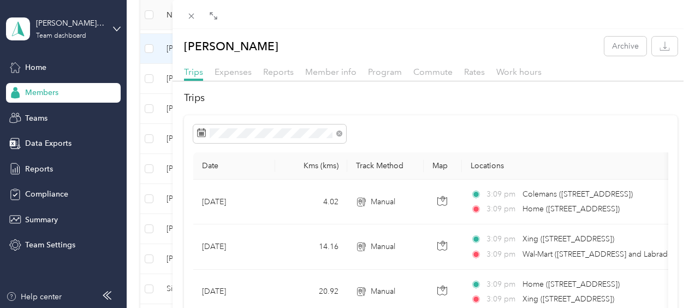
click at [268, 67] on span "Reports" at bounding box center [278, 72] width 31 height 10
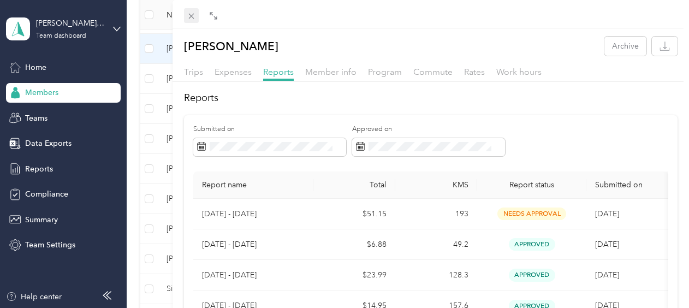
click at [192, 14] on icon at bounding box center [191, 15] width 9 height 9
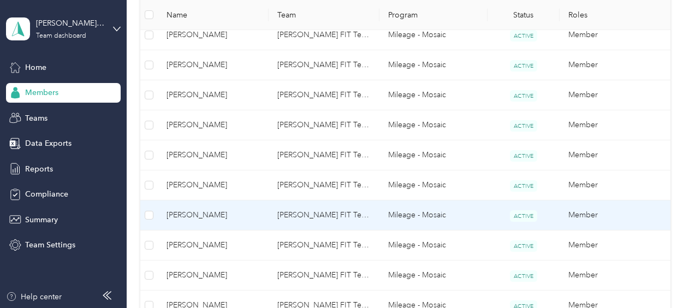
scroll to position [328, 0]
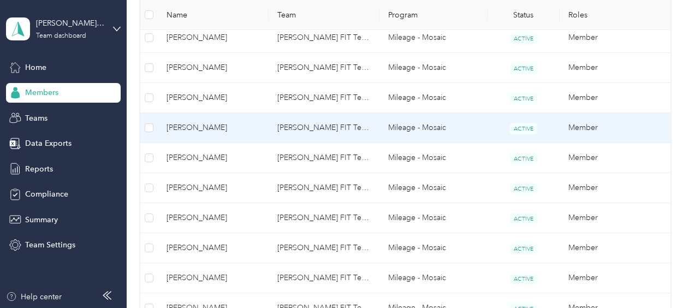
click at [174, 126] on span "[PERSON_NAME]" at bounding box center [213, 128] width 93 height 12
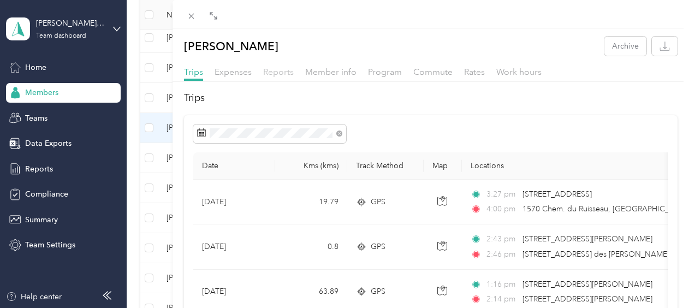
click at [282, 74] on span "Reports" at bounding box center [278, 72] width 31 height 10
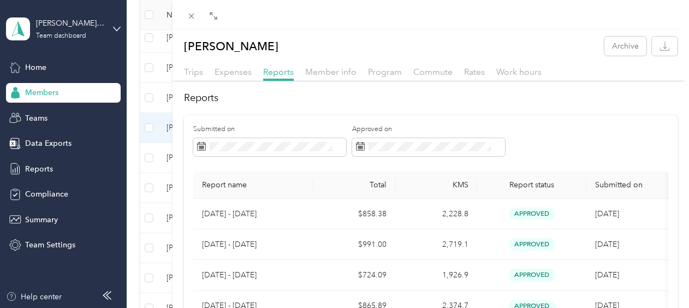
click at [197, 307] on div "Drag to resize Click to close [PERSON_NAME] Archive Trips Expenses Reports Memb…" at bounding box center [342, 308] width 684 height 0
click at [194, 18] on icon at bounding box center [191, 15] width 9 height 9
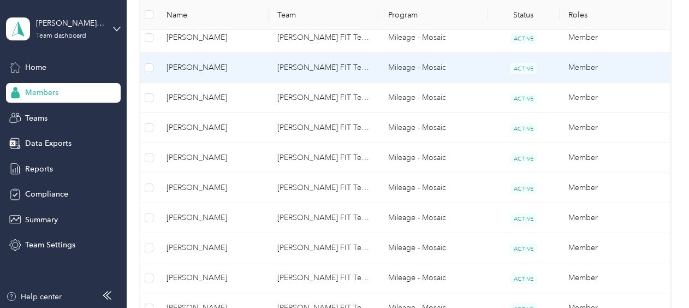
click at [194, 64] on span "[PERSON_NAME]" at bounding box center [213, 68] width 93 height 12
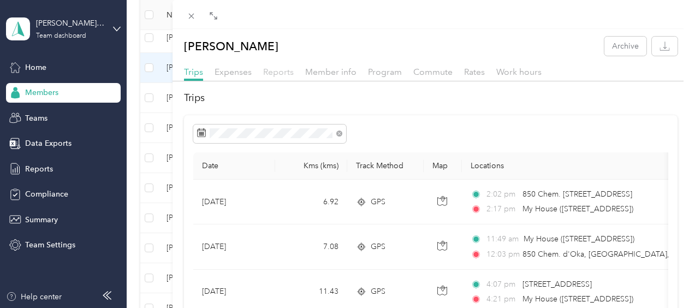
click at [275, 72] on span "Reports" at bounding box center [278, 72] width 31 height 10
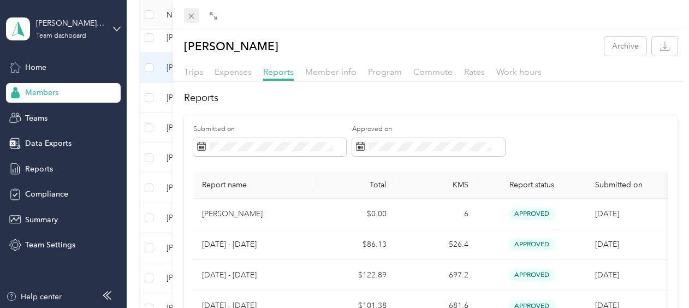
click at [193, 17] on icon at bounding box center [190, 16] width 5 height 5
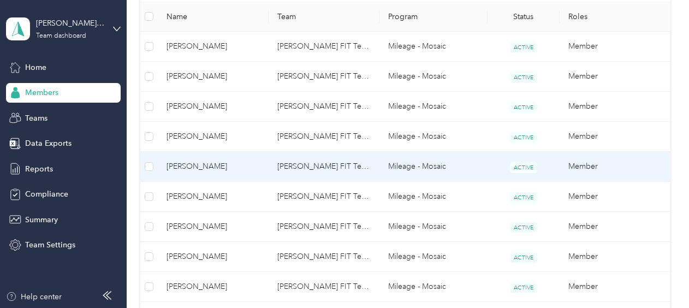
scroll to position [273, 0]
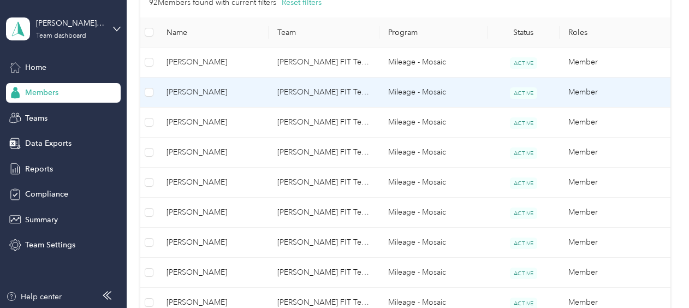
click at [180, 92] on span "[PERSON_NAME]" at bounding box center [213, 92] width 93 height 12
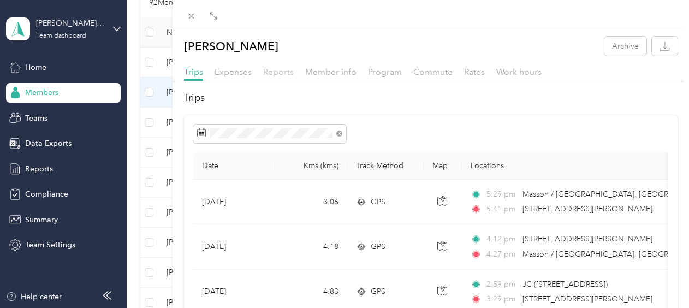
click at [284, 71] on span "Reports" at bounding box center [278, 72] width 31 height 10
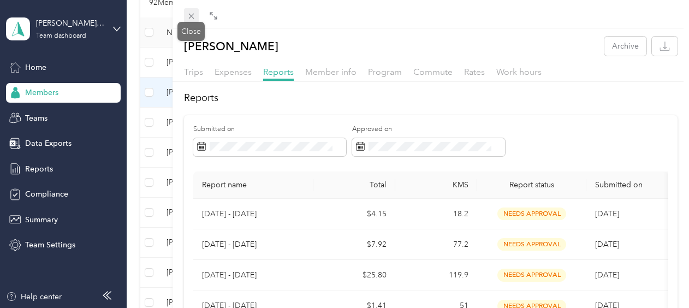
click at [191, 14] on icon at bounding box center [191, 15] width 9 height 9
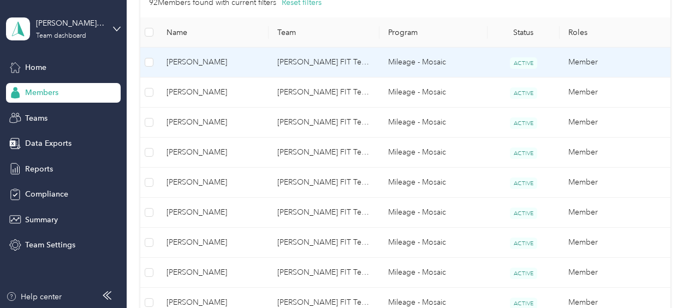
click at [190, 60] on span "[PERSON_NAME]" at bounding box center [213, 62] width 93 height 12
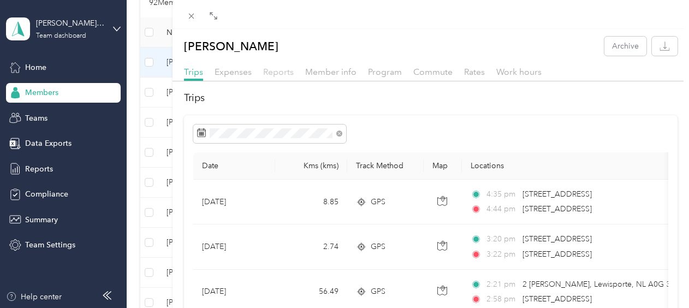
click at [286, 75] on span "Reports" at bounding box center [278, 72] width 31 height 10
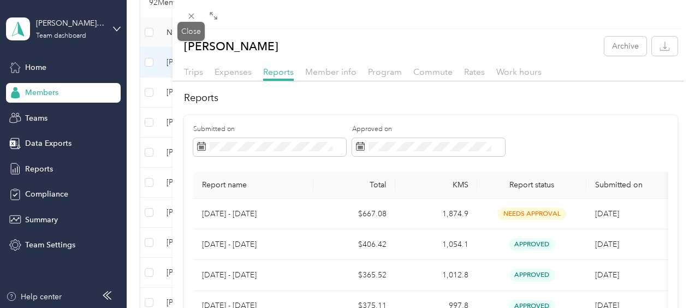
click at [192, 16] on g at bounding box center [190, 16] width 5 height 5
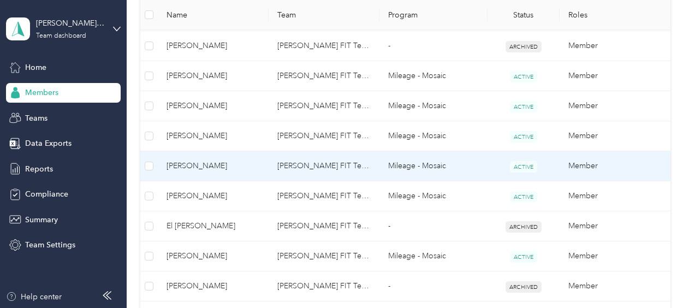
scroll to position [916, 0]
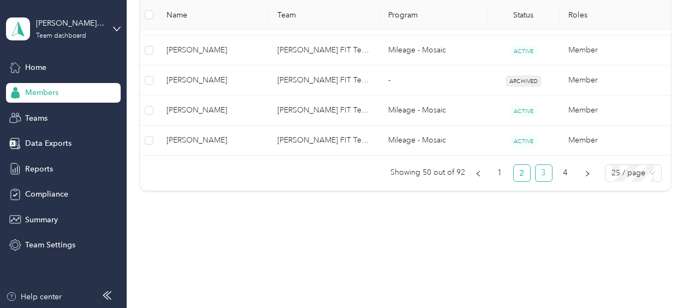
click at [541, 168] on link "3" at bounding box center [544, 173] width 16 height 16
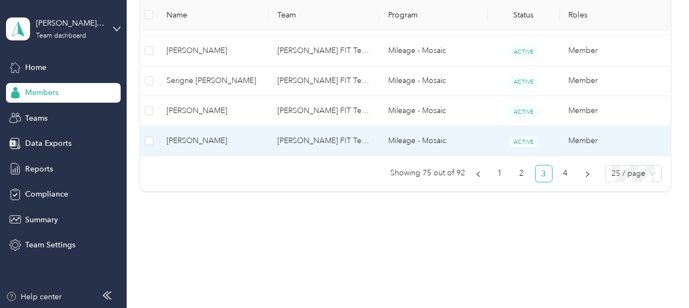
click at [192, 137] on span "[PERSON_NAME]" at bounding box center [213, 141] width 93 height 12
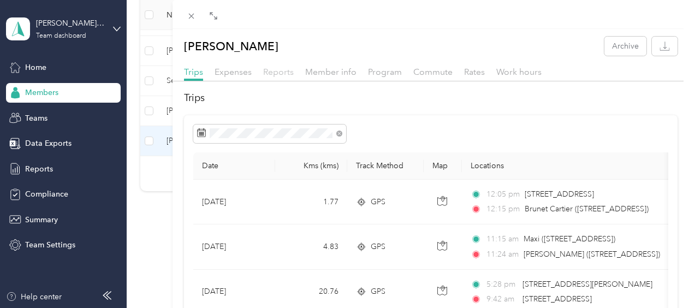
click at [281, 71] on span "Reports" at bounding box center [278, 72] width 31 height 10
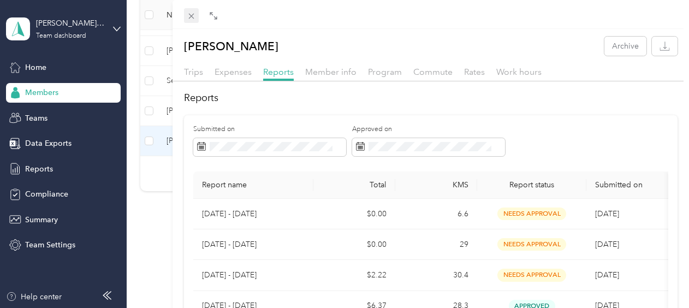
click at [190, 10] on span at bounding box center [191, 15] width 15 height 15
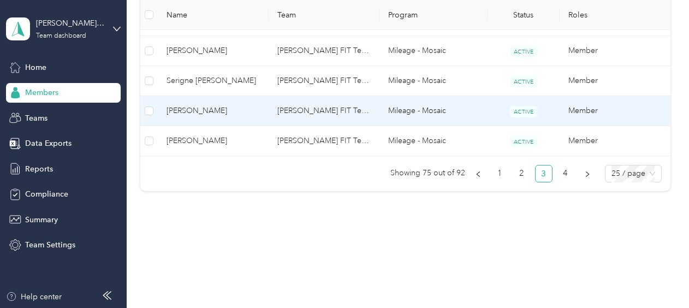
click at [178, 109] on span "[PERSON_NAME]" at bounding box center [213, 111] width 93 height 12
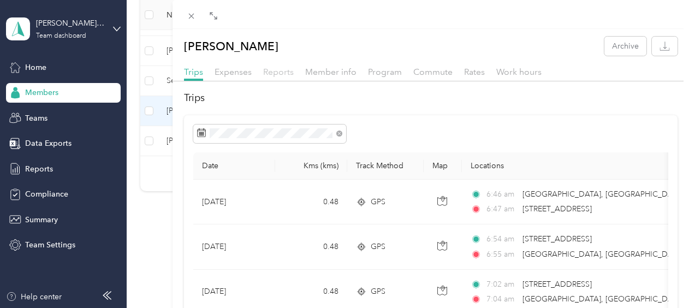
click at [276, 72] on span "Reports" at bounding box center [278, 72] width 31 height 10
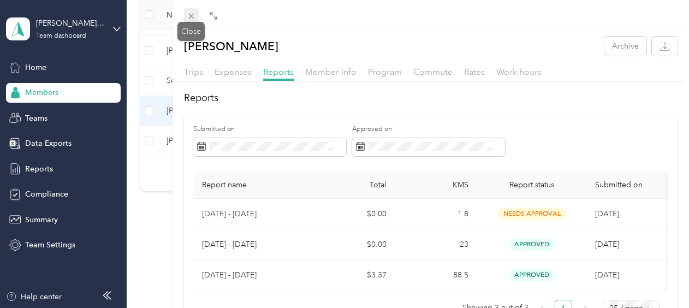
click at [193, 20] on icon at bounding box center [191, 15] width 9 height 9
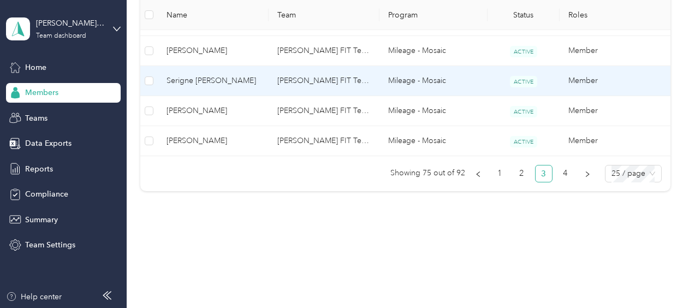
click at [192, 75] on span "Serigne [PERSON_NAME]" at bounding box center [213, 81] width 93 height 12
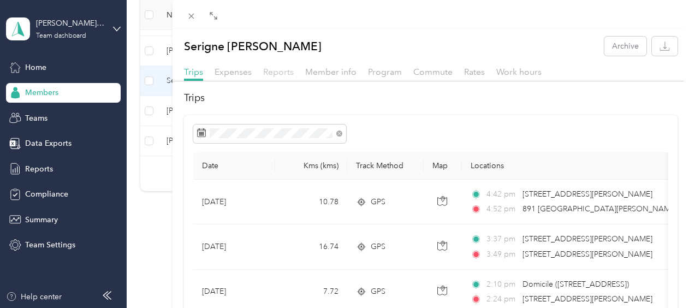
click at [282, 72] on span "Reports" at bounding box center [278, 72] width 31 height 10
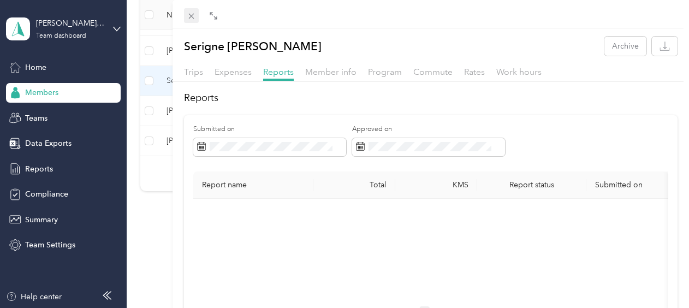
click at [187, 15] on icon at bounding box center [191, 15] width 9 height 9
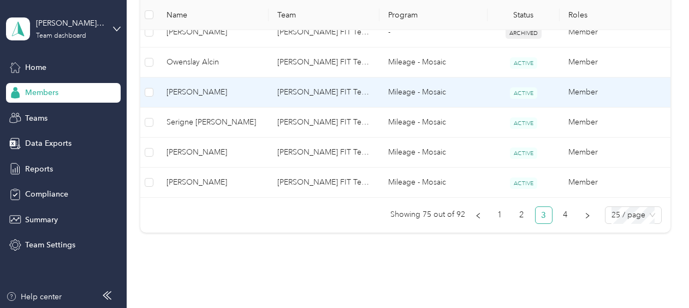
scroll to position [861, 0]
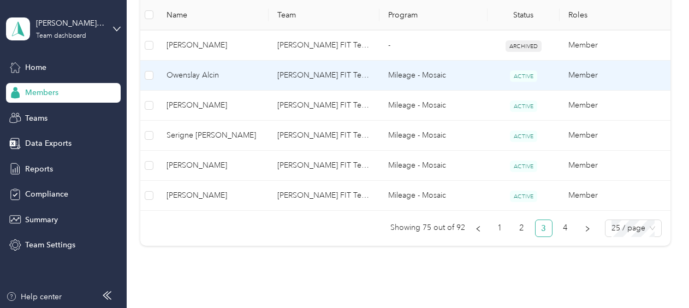
click at [191, 70] on span "Owenslay Alcin" at bounding box center [213, 75] width 93 height 12
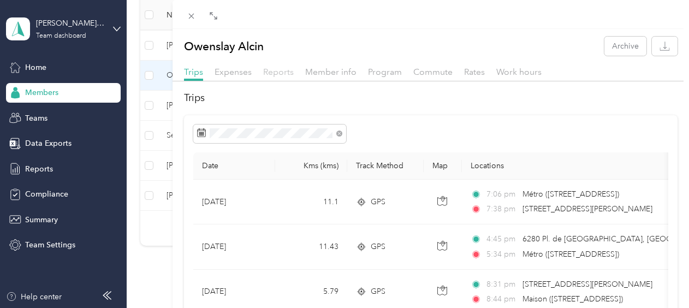
click at [289, 72] on span "Reports" at bounding box center [278, 72] width 31 height 10
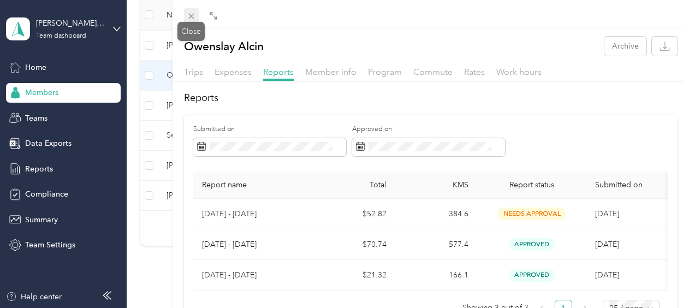
click at [192, 11] on icon at bounding box center [191, 15] width 9 height 9
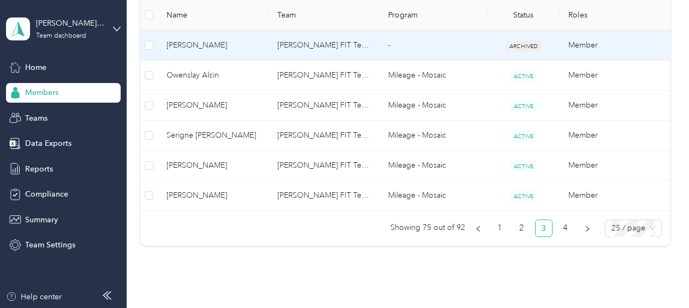
click at [192, 43] on span "[PERSON_NAME]" at bounding box center [213, 45] width 93 height 12
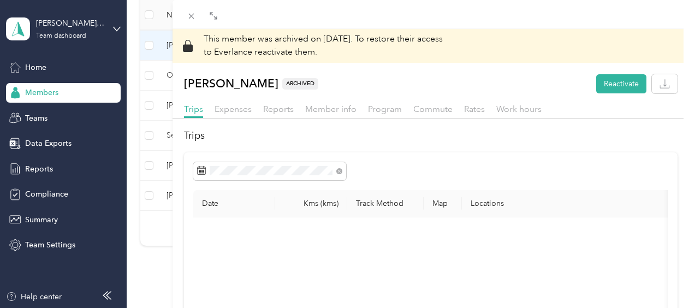
click at [199, 14] on div at bounding box center [202, 15] width 37 height 9
click at [196, 19] on icon at bounding box center [191, 15] width 9 height 9
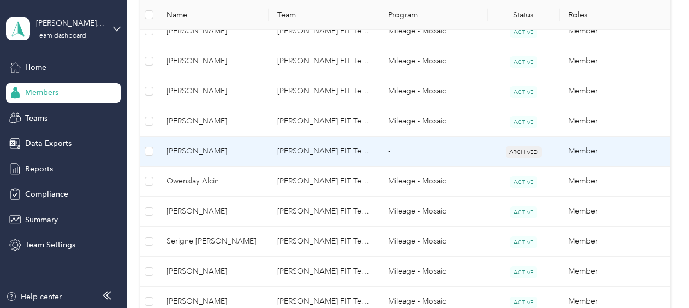
scroll to position [752, 0]
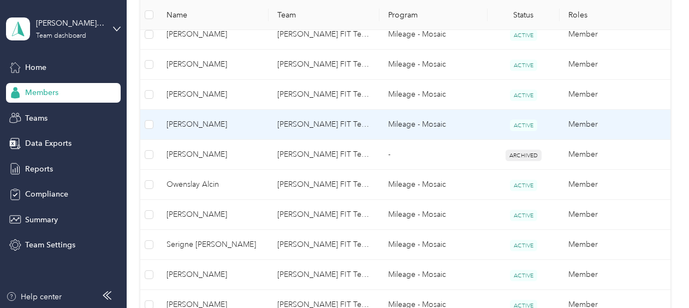
click at [184, 122] on span "[PERSON_NAME]" at bounding box center [213, 125] width 93 height 12
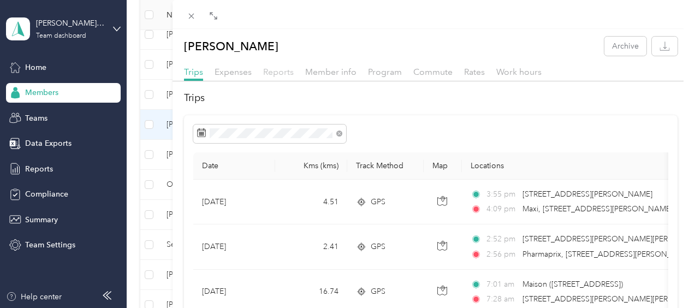
click at [271, 72] on span "Reports" at bounding box center [278, 72] width 31 height 10
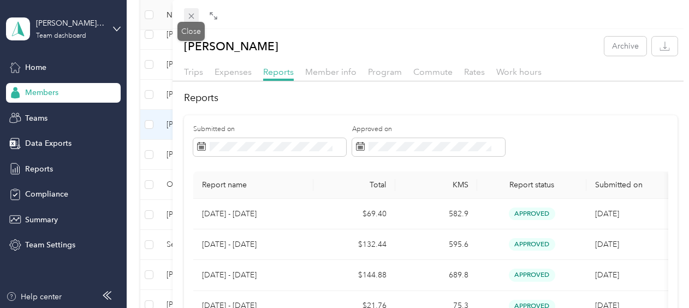
click at [196, 16] on icon at bounding box center [191, 15] width 9 height 9
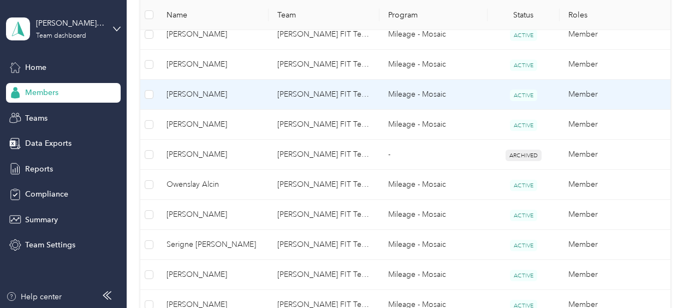
click at [174, 91] on span "[PERSON_NAME]" at bounding box center [213, 94] width 93 height 12
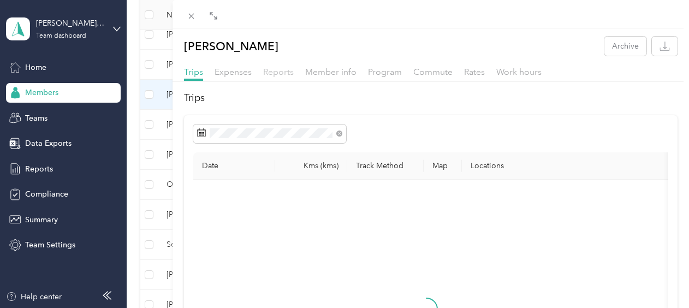
click at [267, 71] on span "Reports" at bounding box center [278, 72] width 31 height 10
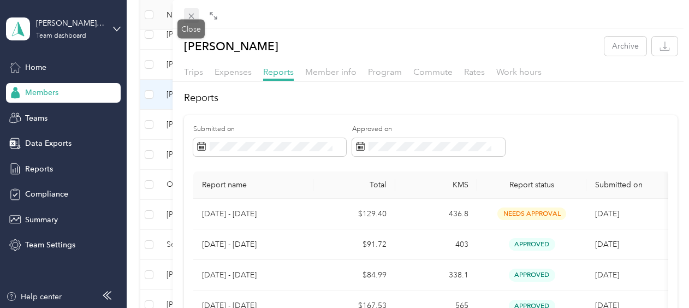
click at [192, 17] on icon at bounding box center [190, 16] width 5 height 5
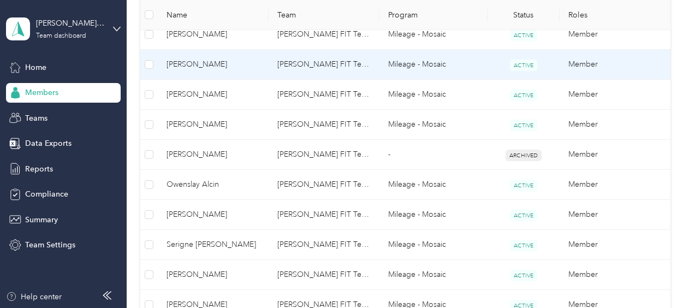
scroll to position [697, 0]
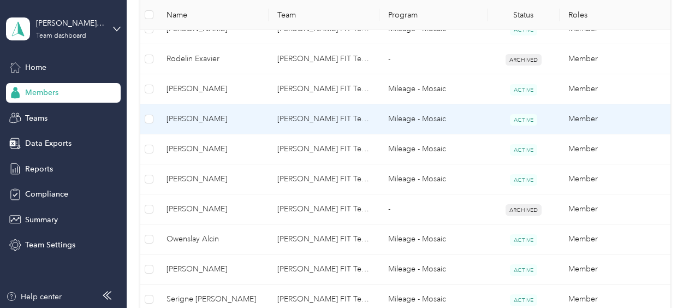
click at [192, 115] on span "[PERSON_NAME]" at bounding box center [213, 119] width 93 height 12
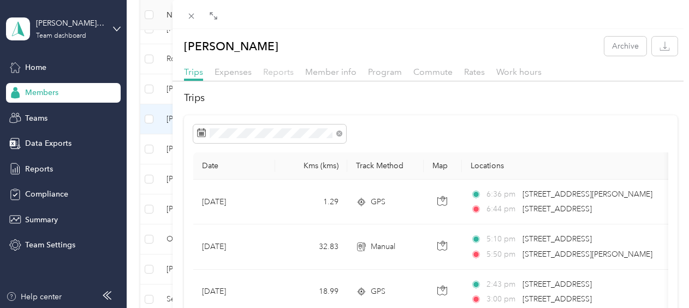
click at [265, 69] on span "Reports" at bounding box center [278, 72] width 31 height 10
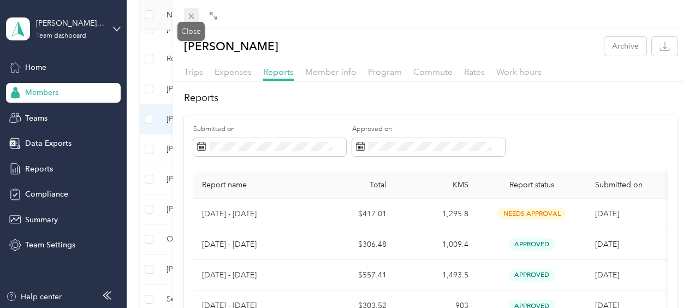
click at [192, 21] on span at bounding box center [191, 15] width 15 height 15
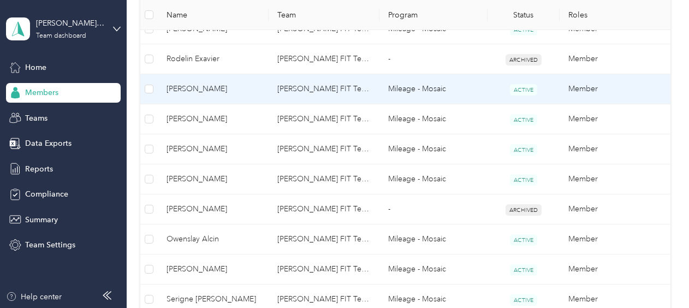
click at [191, 86] on span "[PERSON_NAME]" at bounding box center [213, 89] width 93 height 12
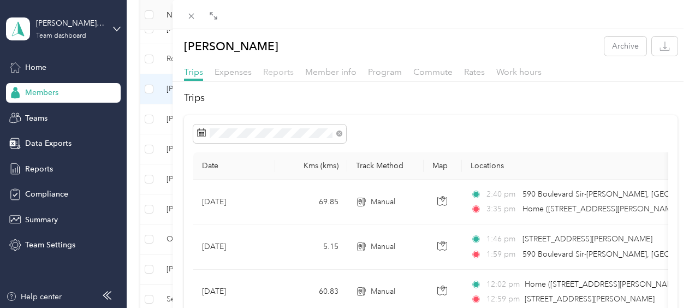
click at [287, 72] on span "Reports" at bounding box center [278, 72] width 31 height 10
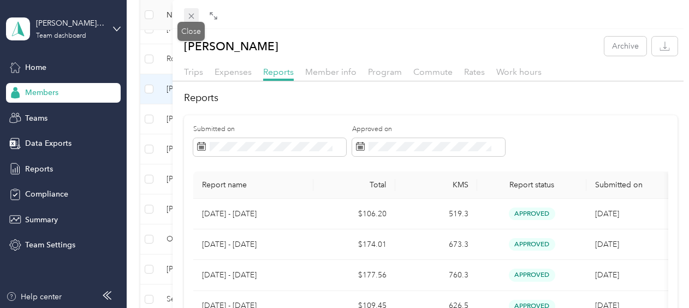
click at [186, 16] on span at bounding box center [191, 15] width 15 height 15
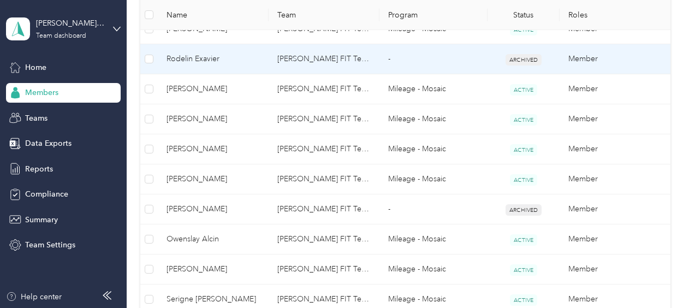
scroll to position [643, 0]
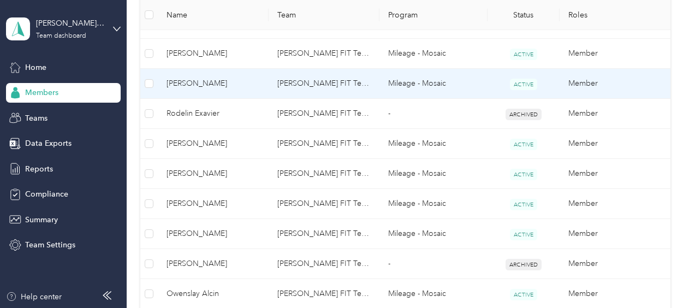
click at [190, 82] on span "[PERSON_NAME]" at bounding box center [213, 84] width 93 height 12
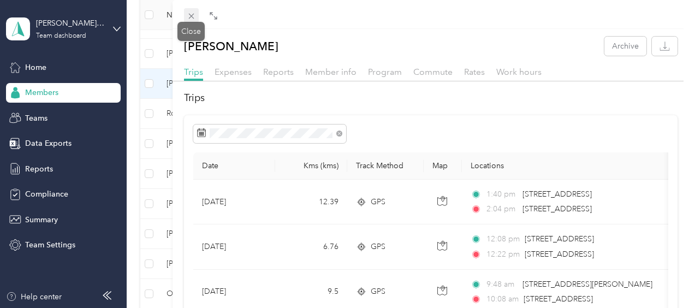
click at [196, 16] on span at bounding box center [191, 15] width 15 height 15
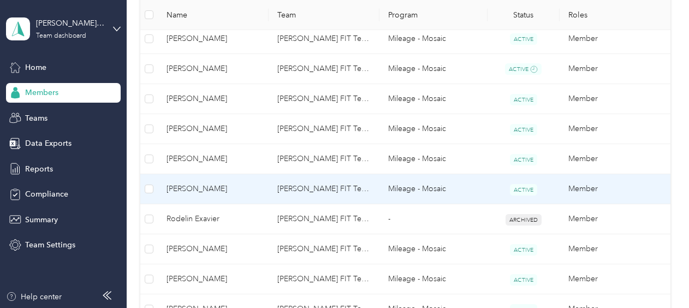
scroll to position [534, 0]
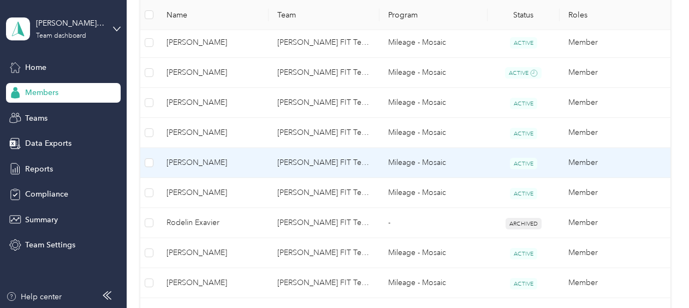
click at [193, 162] on span "[PERSON_NAME]" at bounding box center [213, 163] width 93 height 12
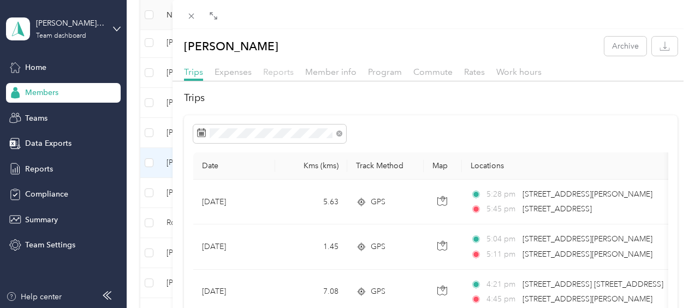
click at [284, 72] on span "Reports" at bounding box center [278, 72] width 31 height 10
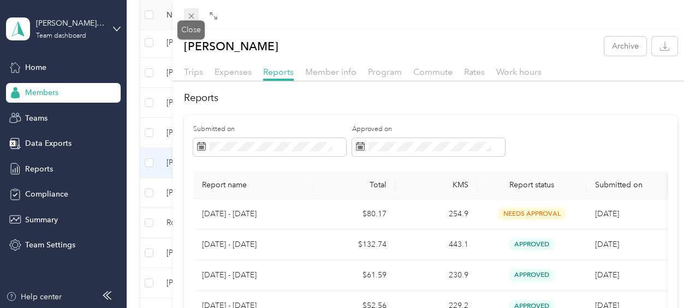
click at [191, 17] on icon at bounding box center [191, 15] width 9 height 9
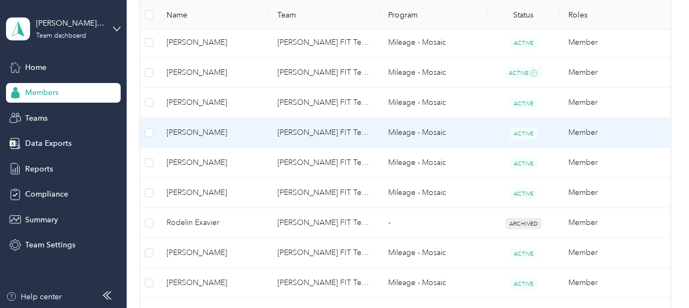
click at [187, 129] on span "[PERSON_NAME]" at bounding box center [213, 133] width 93 height 12
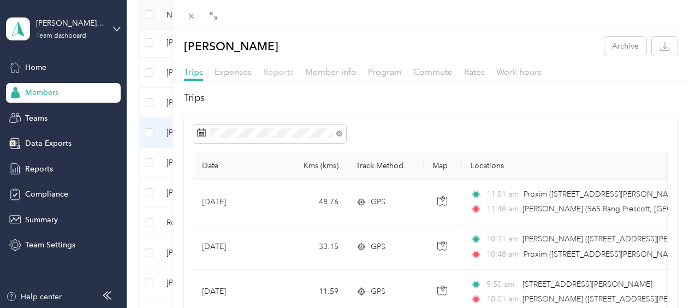
click at [281, 73] on span "Reports" at bounding box center [278, 72] width 31 height 10
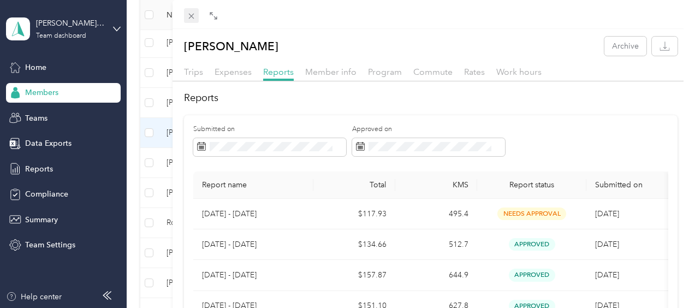
click at [194, 20] on icon at bounding box center [191, 15] width 9 height 9
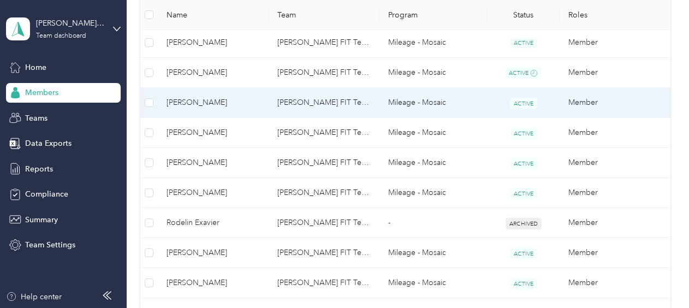
click at [193, 102] on span "[PERSON_NAME]" at bounding box center [213, 103] width 93 height 12
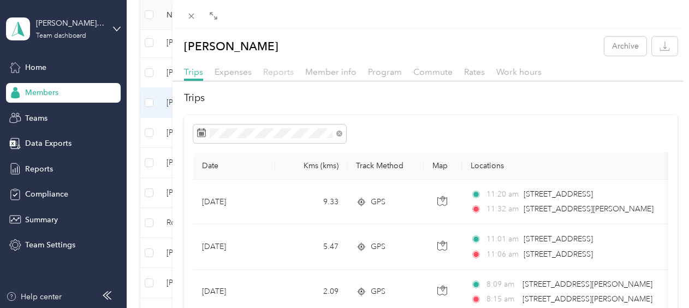
click at [285, 74] on span "Reports" at bounding box center [278, 72] width 31 height 10
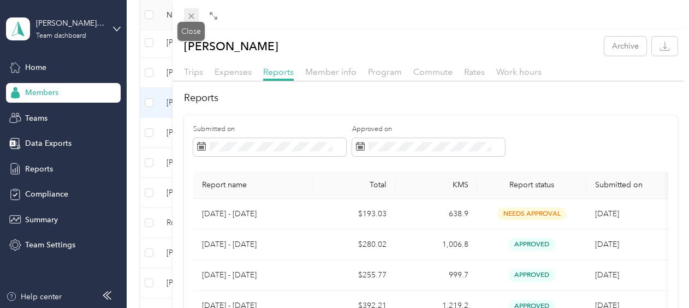
click at [188, 11] on icon at bounding box center [191, 15] width 9 height 9
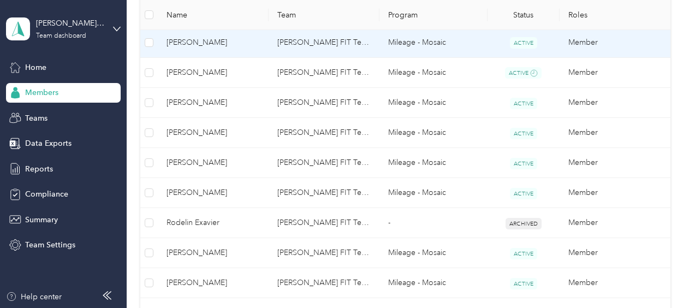
click at [181, 42] on span "[PERSON_NAME]" at bounding box center [213, 43] width 93 height 12
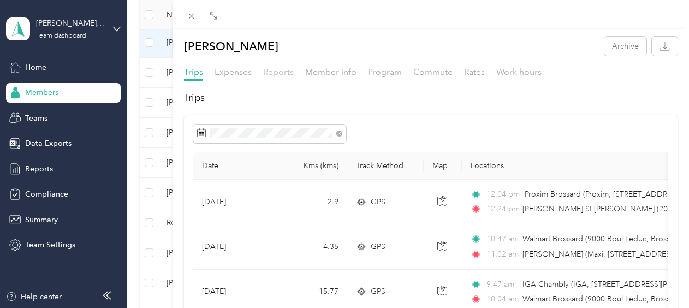
click at [289, 75] on span "Reports" at bounding box center [278, 72] width 31 height 10
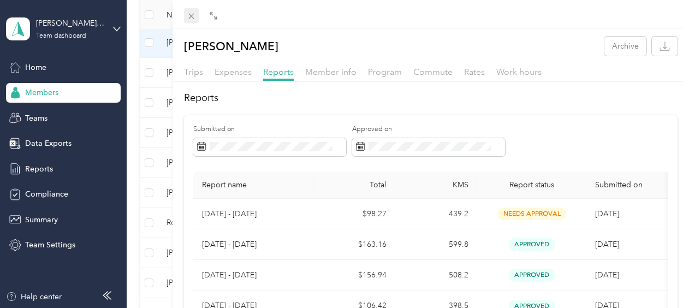
click at [190, 14] on icon at bounding box center [191, 15] width 9 height 9
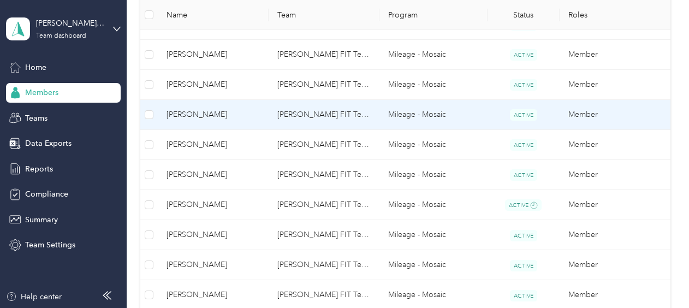
scroll to position [370, 0]
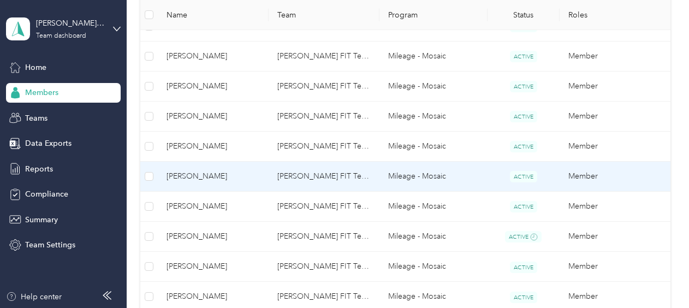
click at [191, 172] on span "[PERSON_NAME]" at bounding box center [213, 176] width 93 height 12
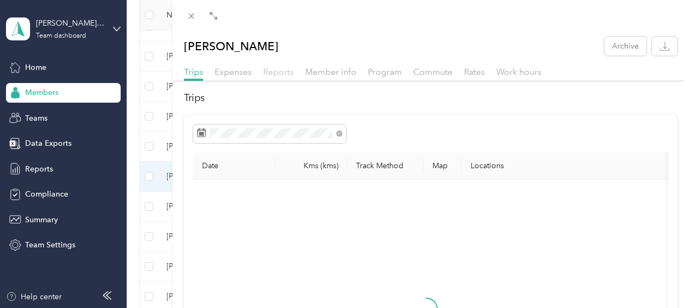
click at [275, 70] on span "Reports" at bounding box center [278, 72] width 31 height 10
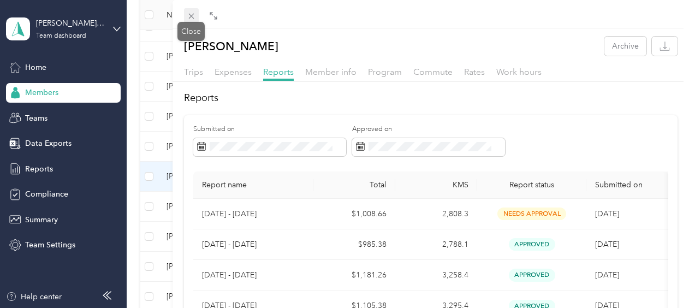
click at [195, 13] on icon at bounding box center [191, 15] width 9 height 9
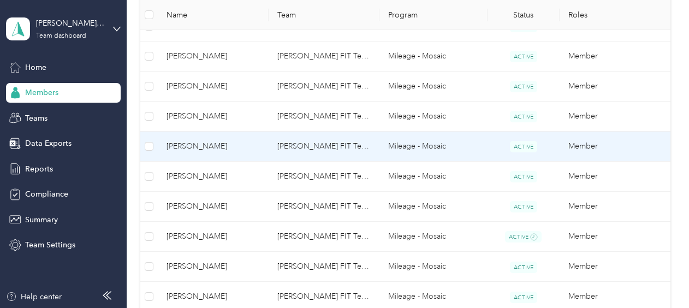
click at [188, 143] on span "[PERSON_NAME]" at bounding box center [213, 146] width 93 height 12
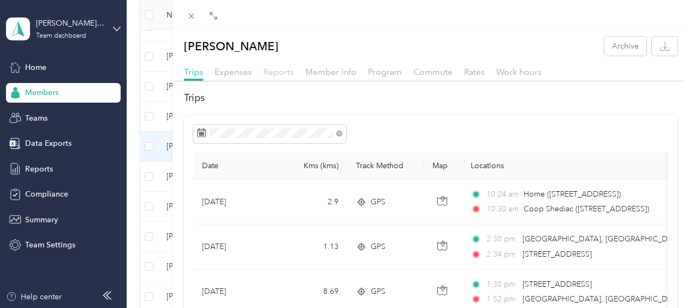
click at [273, 73] on span "Reports" at bounding box center [278, 72] width 31 height 10
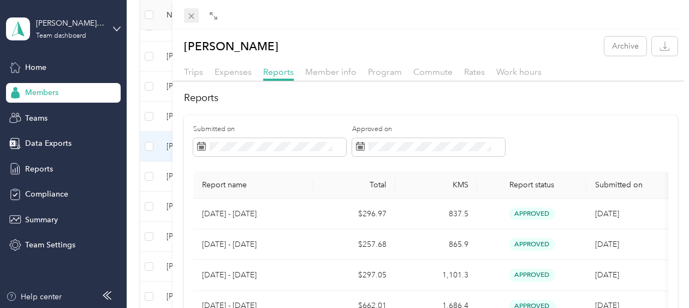
click at [193, 16] on icon at bounding box center [191, 15] width 9 height 9
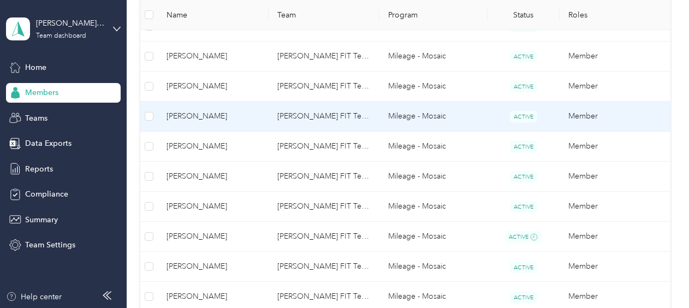
click at [178, 116] on span "[PERSON_NAME]" at bounding box center [213, 116] width 93 height 12
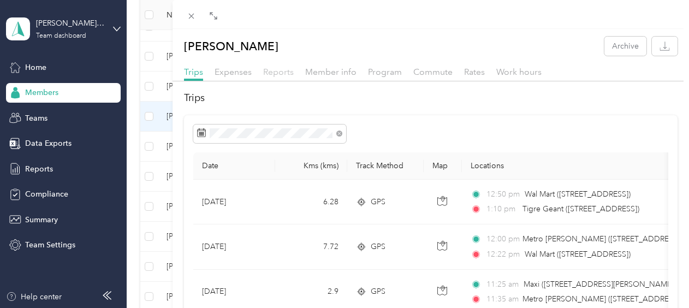
click at [282, 72] on span "Reports" at bounding box center [278, 72] width 31 height 10
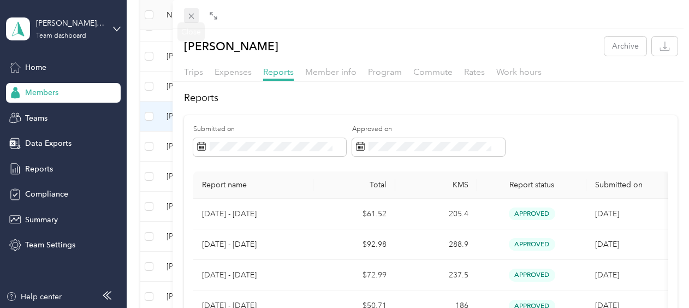
click at [192, 11] on icon at bounding box center [191, 15] width 9 height 9
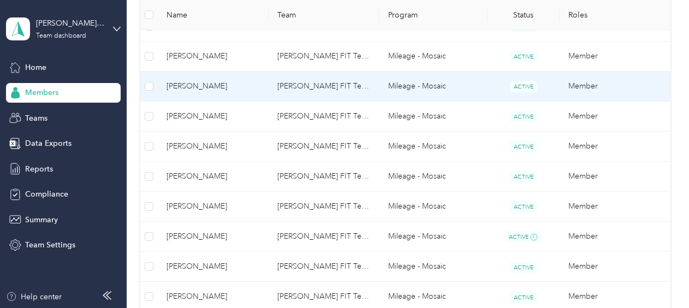
click at [182, 86] on span "[PERSON_NAME]" at bounding box center [213, 86] width 93 height 12
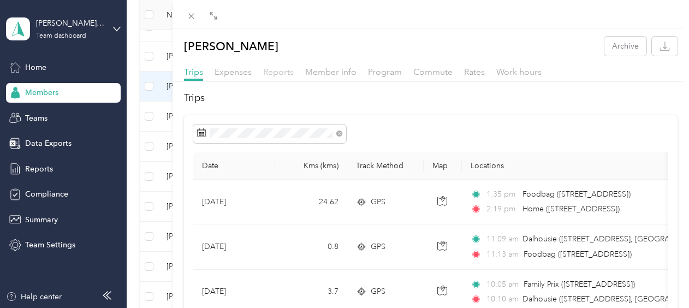
click at [269, 69] on span "Reports" at bounding box center [278, 72] width 31 height 10
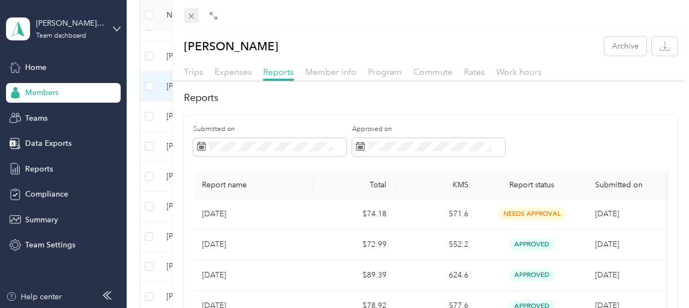
click at [187, 13] on icon at bounding box center [191, 15] width 9 height 9
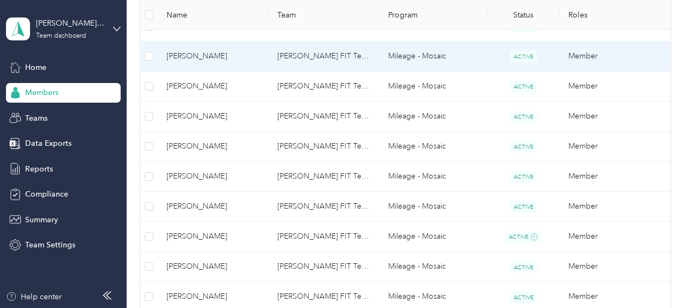
click at [186, 56] on span "[PERSON_NAME]" at bounding box center [213, 56] width 93 height 12
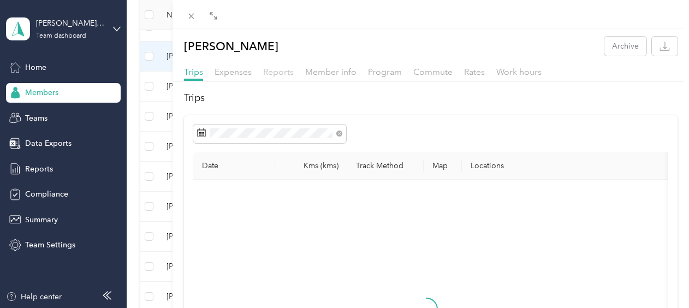
click at [277, 70] on span "Reports" at bounding box center [278, 72] width 31 height 10
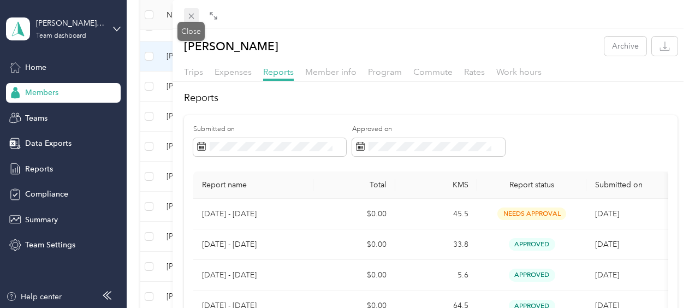
click at [194, 16] on icon at bounding box center [191, 15] width 9 height 9
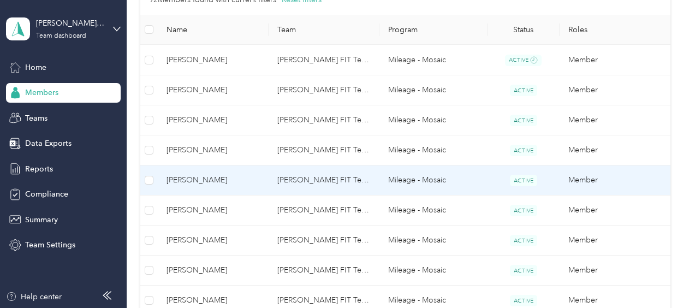
scroll to position [261, 0]
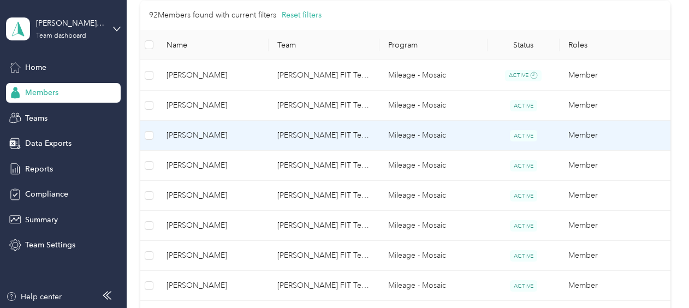
click at [181, 133] on span "[PERSON_NAME]" at bounding box center [213, 135] width 93 height 12
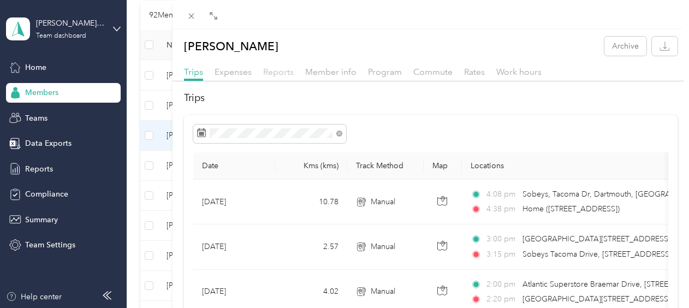
click at [279, 73] on span "Reports" at bounding box center [278, 72] width 31 height 10
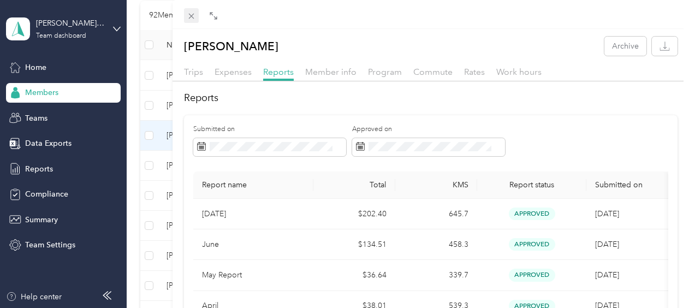
click at [190, 13] on icon at bounding box center [191, 15] width 9 height 9
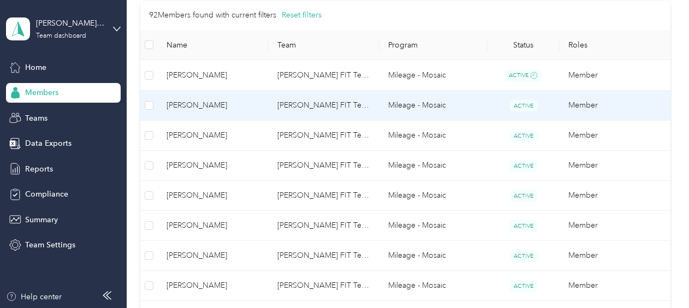
click at [189, 104] on span "[PERSON_NAME]" at bounding box center [213, 105] width 93 height 12
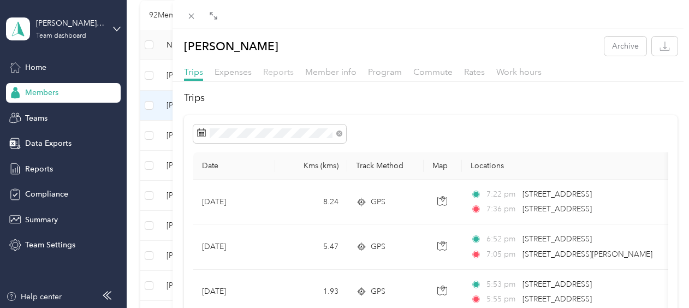
click at [285, 71] on span "Reports" at bounding box center [278, 72] width 31 height 10
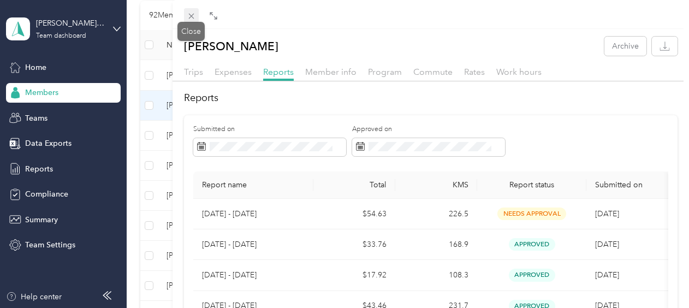
click at [188, 11] on icon at bounding box center [191, 15] width 9 height 9
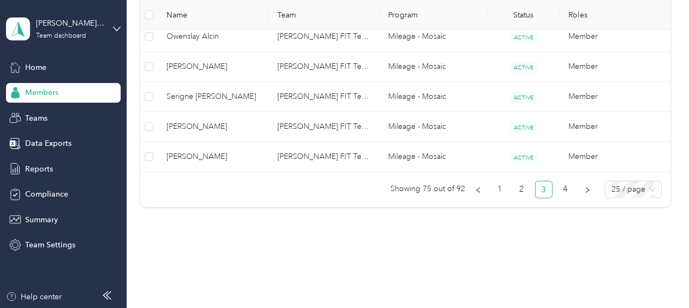
scroll to position [917, 0]
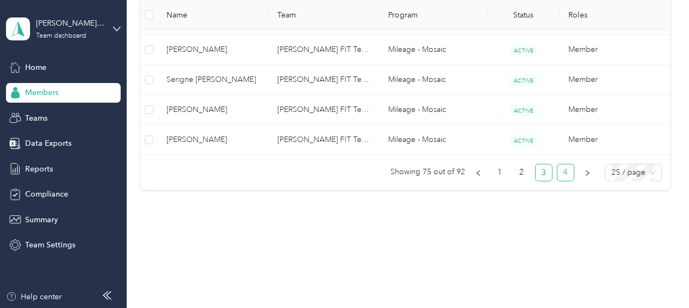
click at [565, 169] on link "4" at bounding box center [566, 172] width 16 height 16
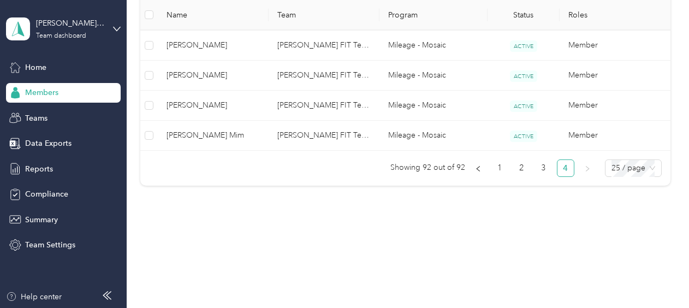
scroll to position [678, 0]
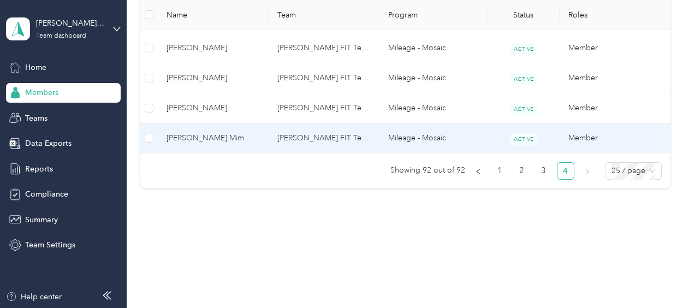
click at [189, 134] on span "[PERSON_NAME] Mim" at bounding box center [213, 138] width 93 height 12
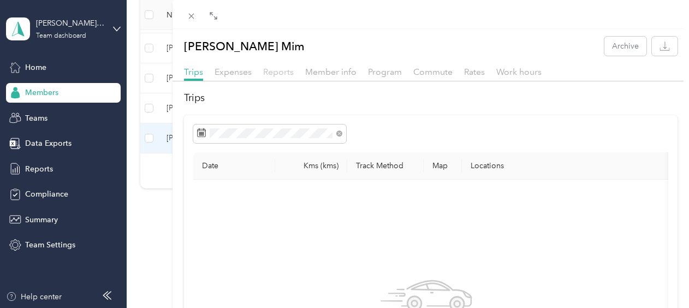
click at [280, 73] on span "Reports" at bounding box center [278, 72] width 31 height 10
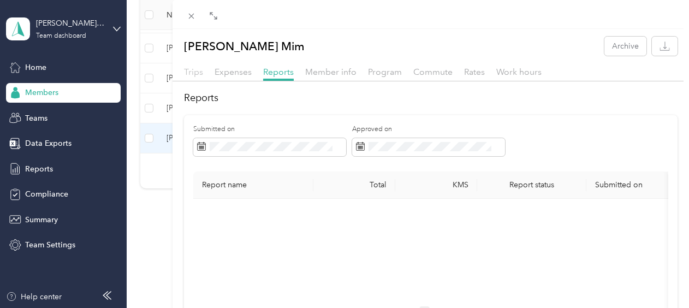
click at [188, 70] on span "Trips" at bounding box center [193, 72] width 19 height 10
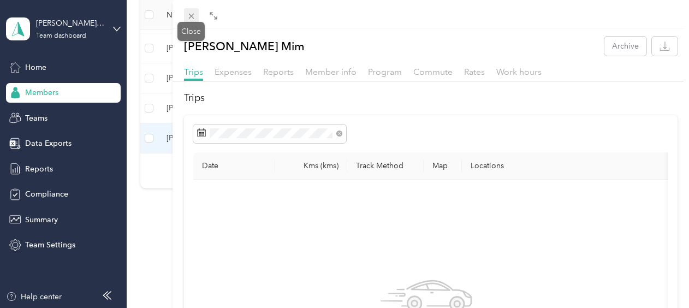
click at [189, 16] on icon at bounding box center [191, 15] width 9 height 9
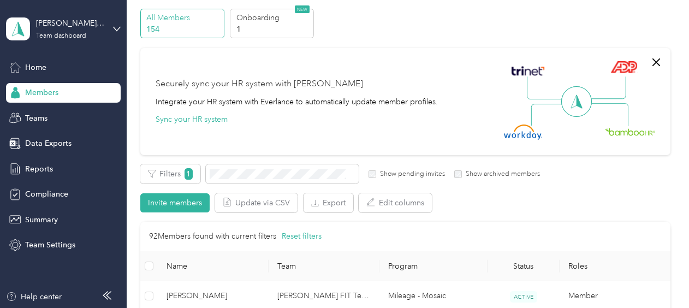
scroll to position [164, 0]
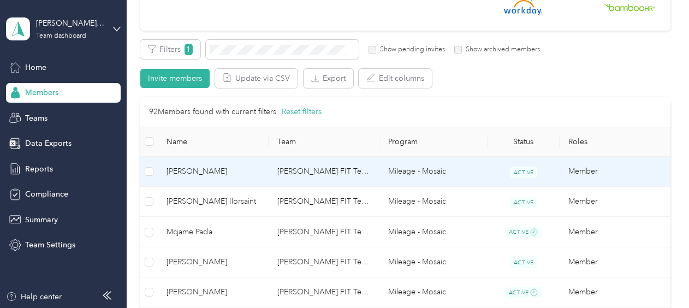
click at [180, 170] on span "[PERSON_NAME]" at bounding box center [213, 171] width 93 height 12
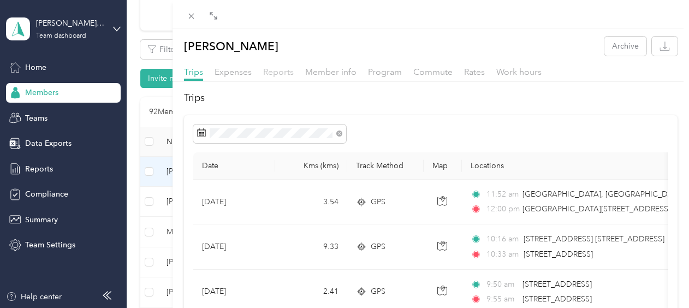
click at [275, 73] on span "Reports" at bounding box center [278, 72] width 31 height 10
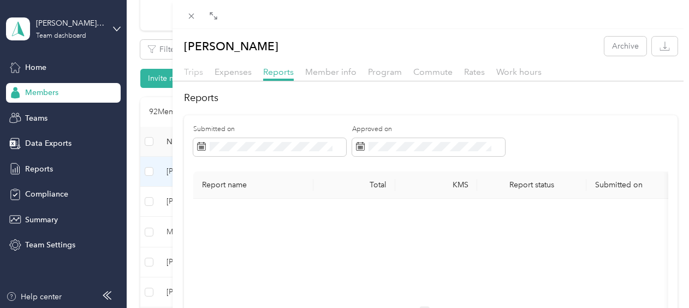
click at [192, 72] on span "Trips" at bounding box center [193, 72] width 19 height 10
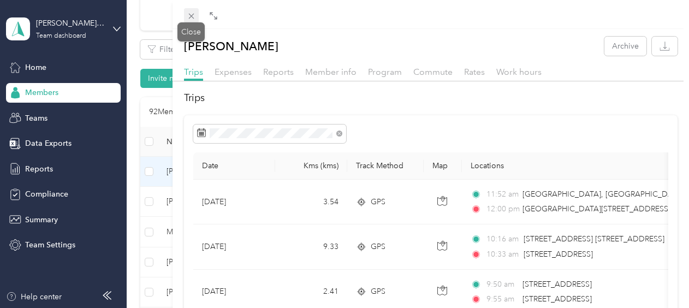
click at [192, 12] on icon at bounding box center [191, 15] width 9 height 9
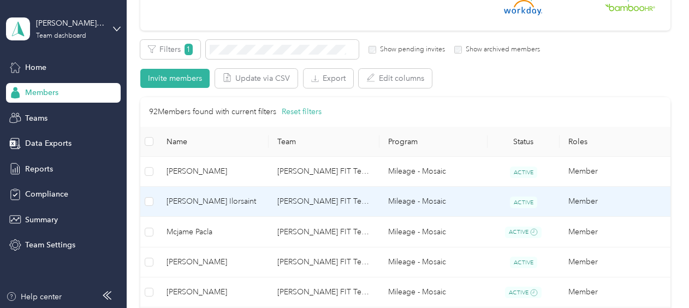
click at [192, 201] on span "[PERSON_NAME] Ilorsaint" at bounding box center [213, 202] width 93 height 12
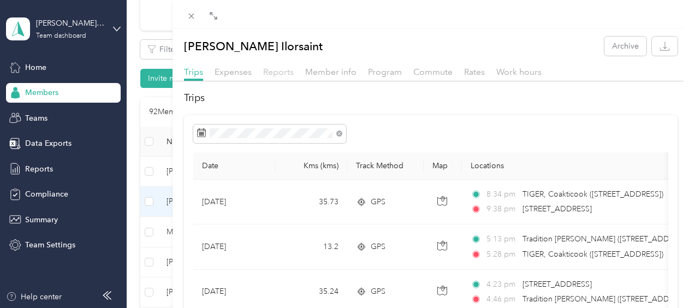
click at [275, 71] on span "Reports" at bounding box center [278, 72] width 31 height 10
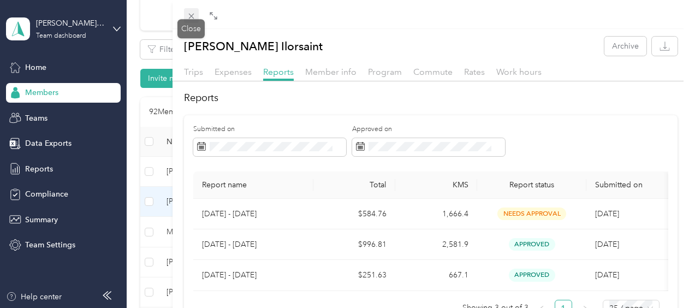
click at [192, 16] on icon at bounding box center [190, 16] width 5 height 5
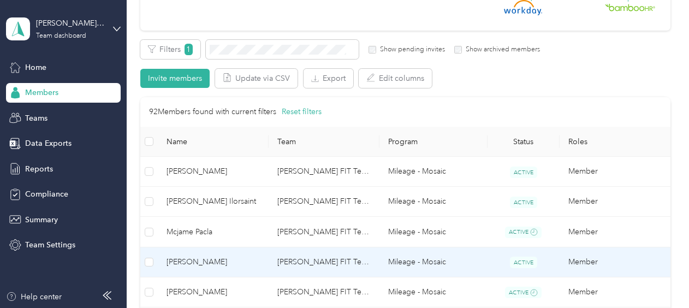
click at [190, 263] on span "[PERSON_NAME]" at bounding box center [213, 262] width 93 height 12
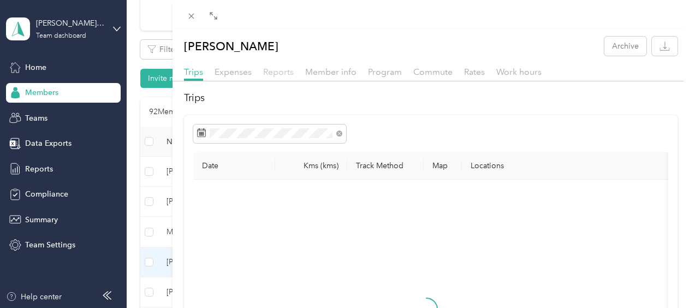
click at [277, 73] on span "Reports" at bounding box center [278, 72] width 31 height 10
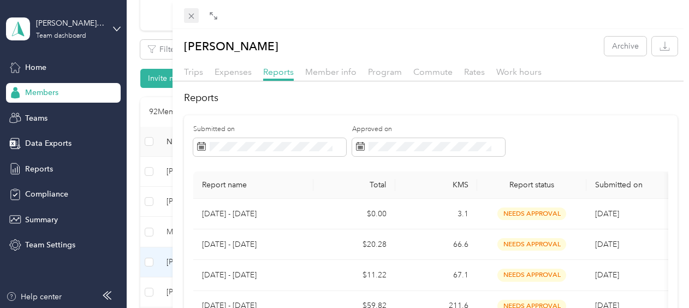
click at [197, 19] on span at bounding box center [191, 15] width 15 height 15
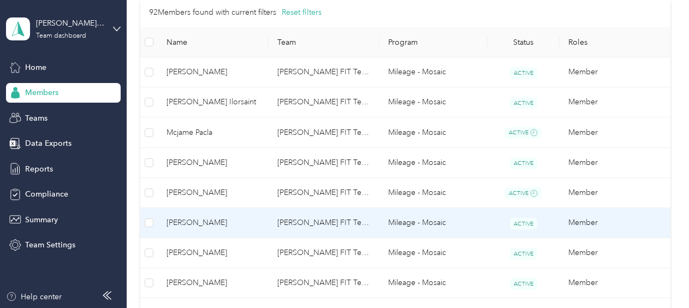
scroll to position [273, 0]
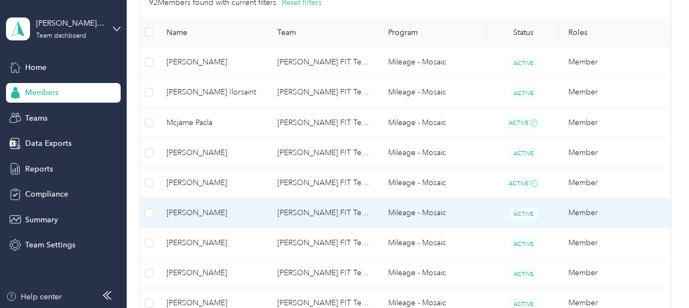
click at [209, 213] on span "[PERSON_NAME]" at bounding box center [213, 213] width 93 height 12
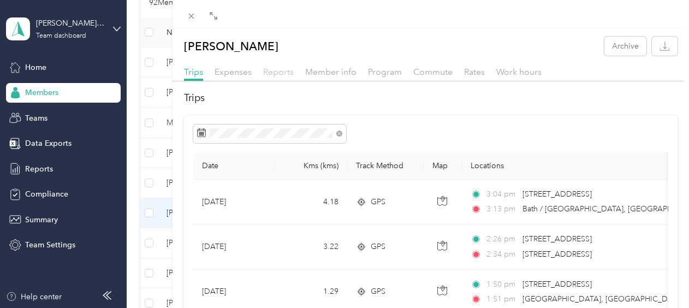
click at [283, 72] on span "Reports" at bounding box center [278, 72] width 31 height 10
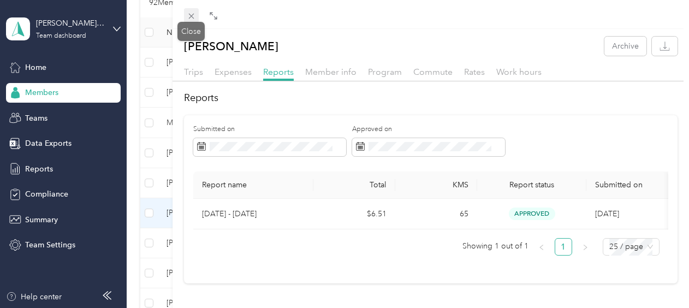
click at [197, 17] on span at bounding box center [191, 15] width 15 height 15
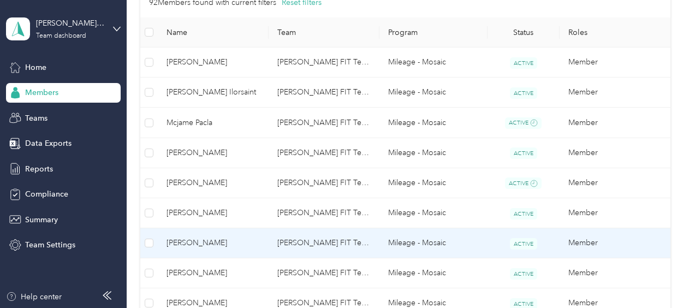
click at [191, 242] on span "[PERSON_NAME]" at bounding box center [213, 243] width 93 height 12
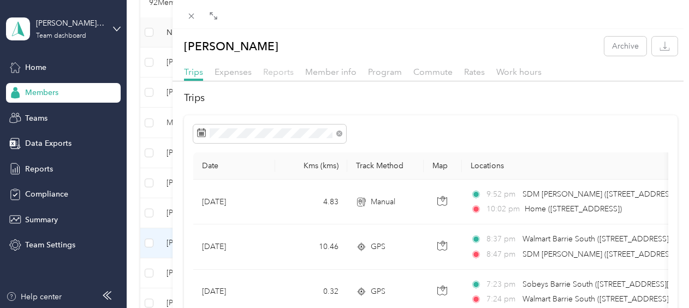
click at [284, 73] on span "Reports" at bounding box center [278, 72] width 31 height 10
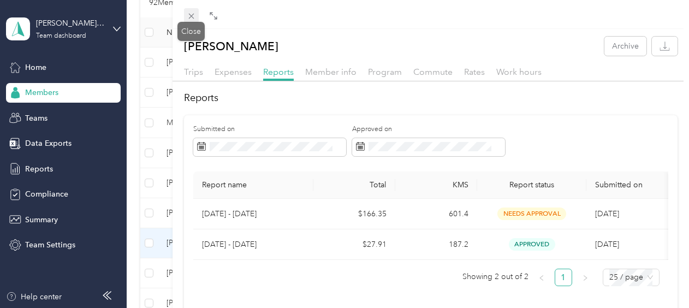
click at [196, 19] on icon at bounding box center [191, 15] width 9 height 9
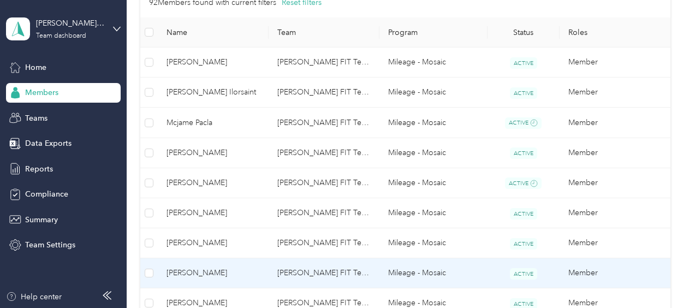
click at [187, 274] on span "[PERSON_NAME]" at bounding box center [213, 273] width 93 height 12
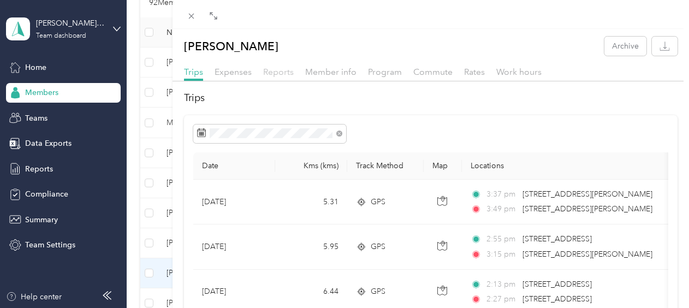
click at [265, 75] on span "Reports" at bounding box center [278, 72] width 31 height 10
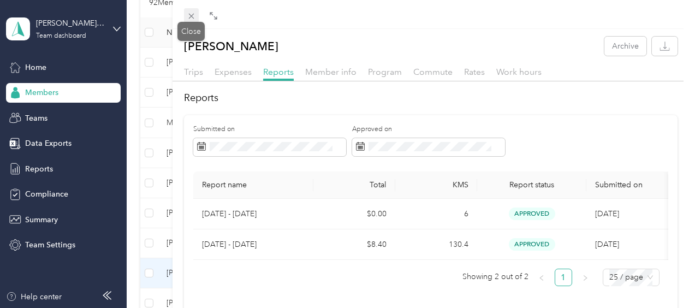
click at [193, 19] on icon at bounding box center [191, 15] width 9 height 9
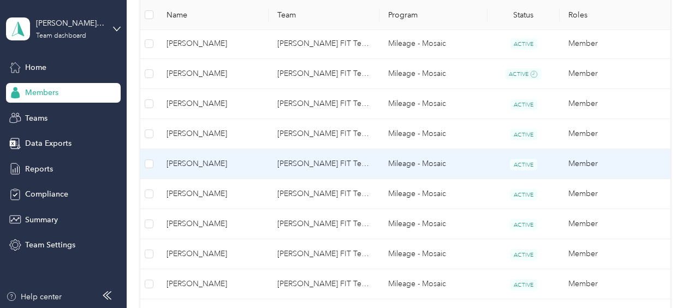
scroll to position [437, 0]
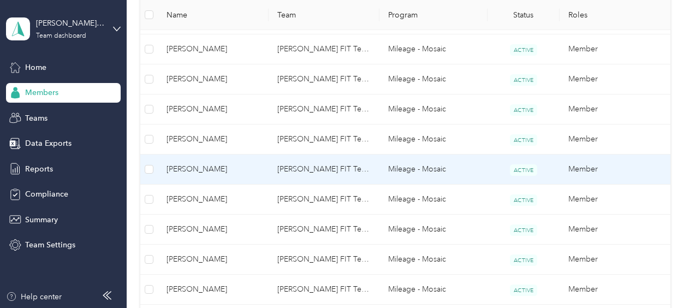
click at [173, 165] on span "[PERSON_NAME]" at bounding box center [213, 169] width 93 height 12
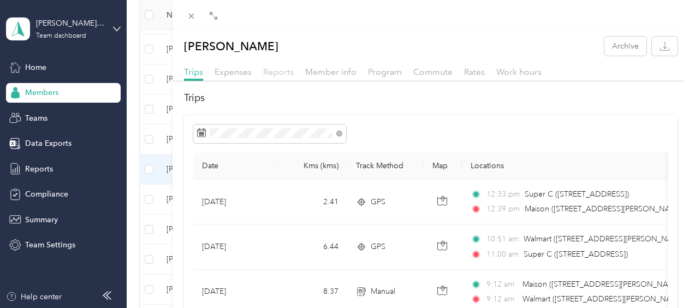
click at [280, 72] on span "Reports" at bounding box center [278, 72] width 31 height 10
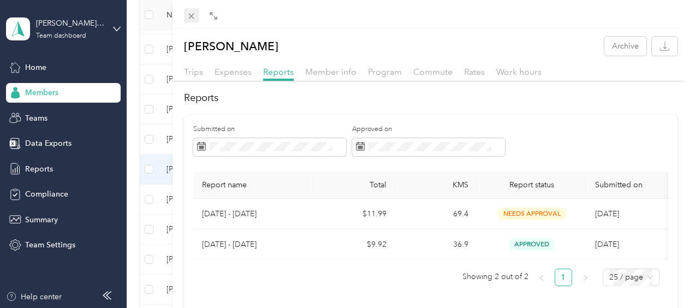
click at [194, 14] on icon at bounding box center [191, 15] width 9 height 9
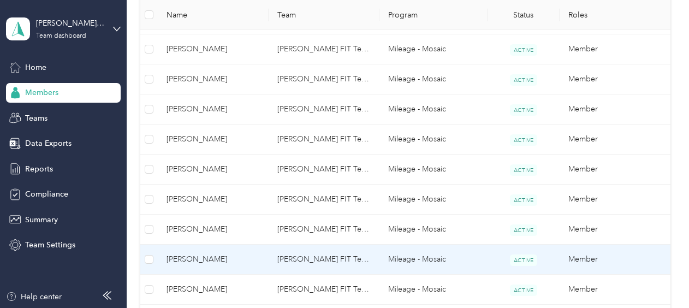
click at [214, 260] on span "[PERSON_NAME]" at bounding box center [213, 259] width 93 height 12
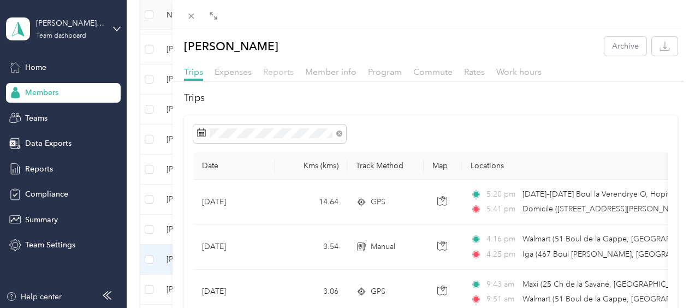
click at [291, 75] on span "Reports" at bounding box center [278, 72] width 31 height 10
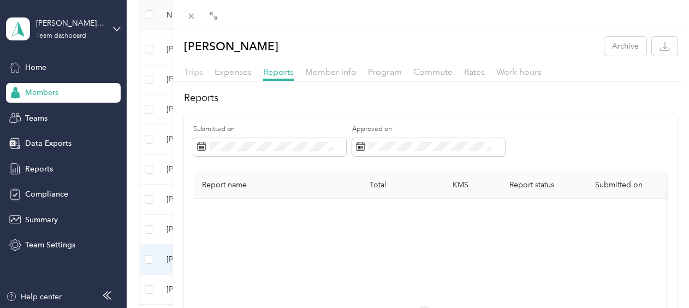
click at [193, 72] on span "Trips" at bounding box center [193, 72] width 19 height 10
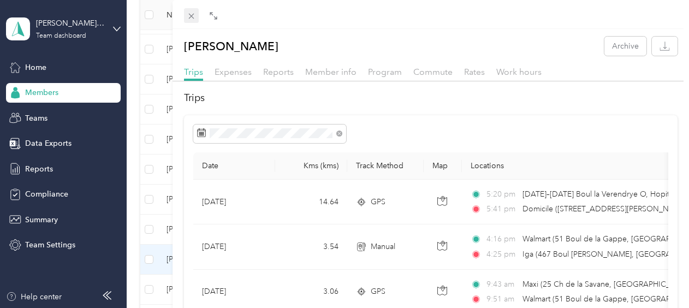
click at [191, 16] on icon at bounding box center [190, 16] width 5 height 5
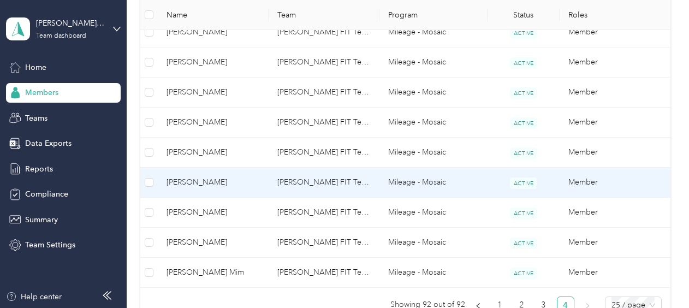
scroll to position [546, 0]
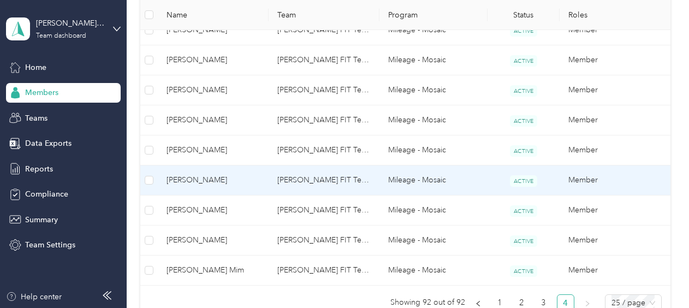
click at [187, 180] on span "[PERSON_NAME]" at bounding box center [213, 180] width 93 height 12
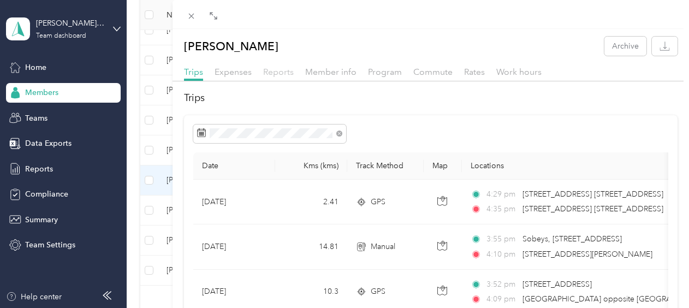
click at [277, 73] on span "Reports" at bounding box center [278, 72] width 31 height 10
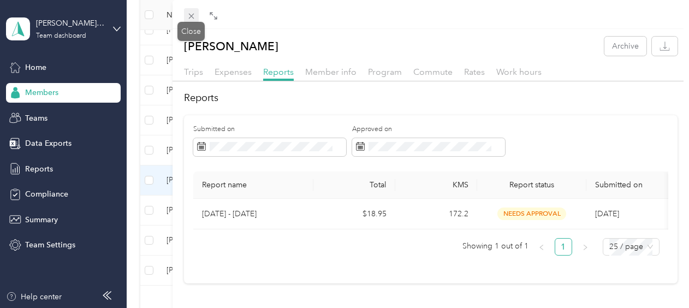
click at [189, 20] on icon at bounding box center [191, 15] width 9 height 9
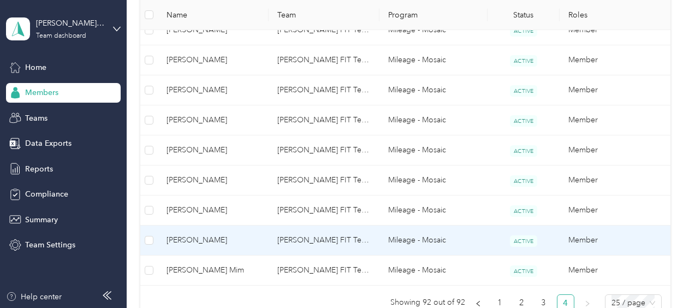
click at [194, 238] on span "[PERSON_NAME]" at bounding box center [213, 240] width 93 height 12
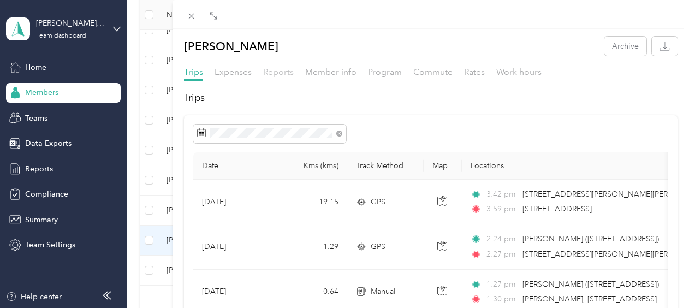
click at [271, 69] on span "Reports" at bounding box center [278, 72] width 31 height 10
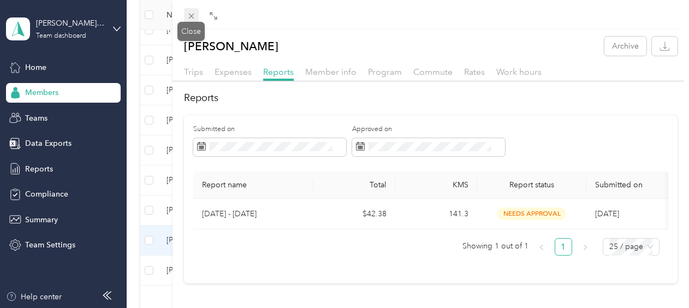
click at [192, 17] on icon at bounding box center [190, 16] width 5 height 5
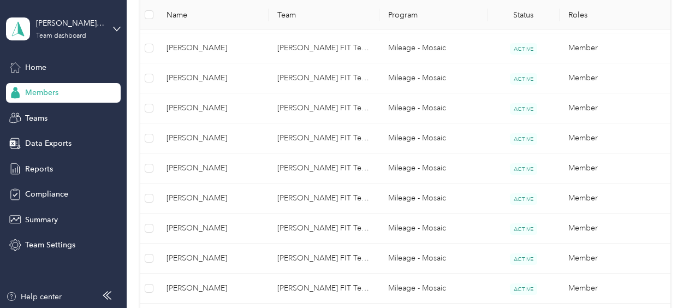
scroll to position [437, 0]
